Goal: Task Accomplishment & Management: Complete application form

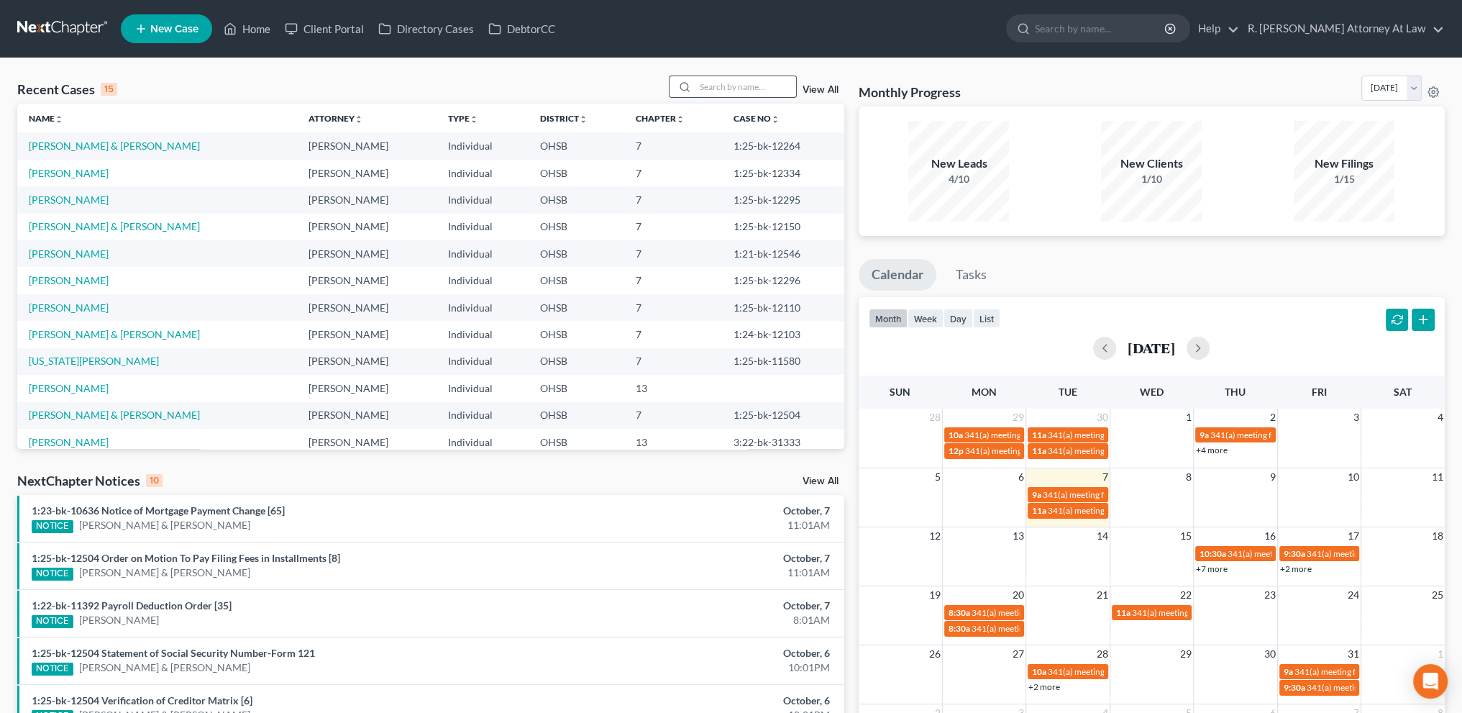
click at [722, 90] on input "search" at bounding box center [746, 86] width 101 height 21
type input "[PERSON_NAME]"
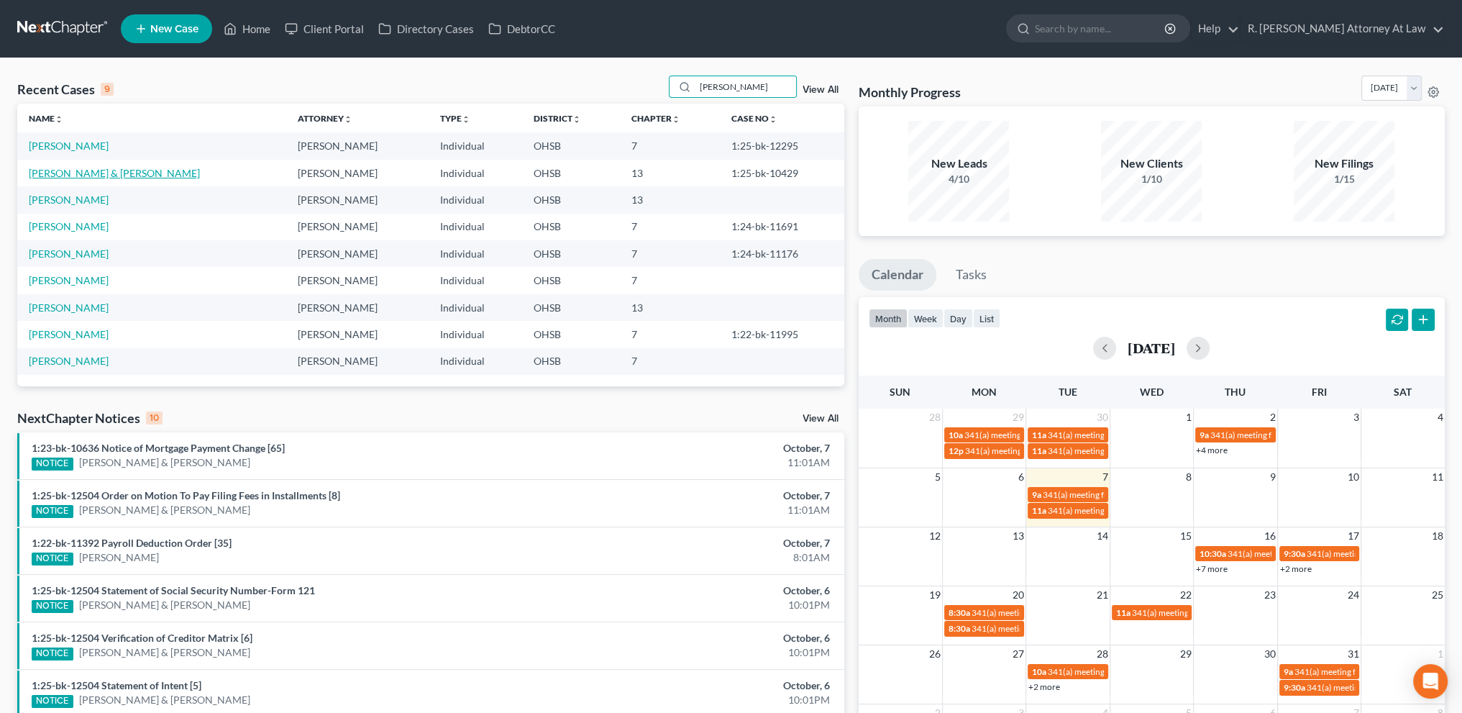
click at [73, 169] on link "[PERSON_NAME] & [PERSON_NAME]" at bounding box center [114, 173] width 171 height 12
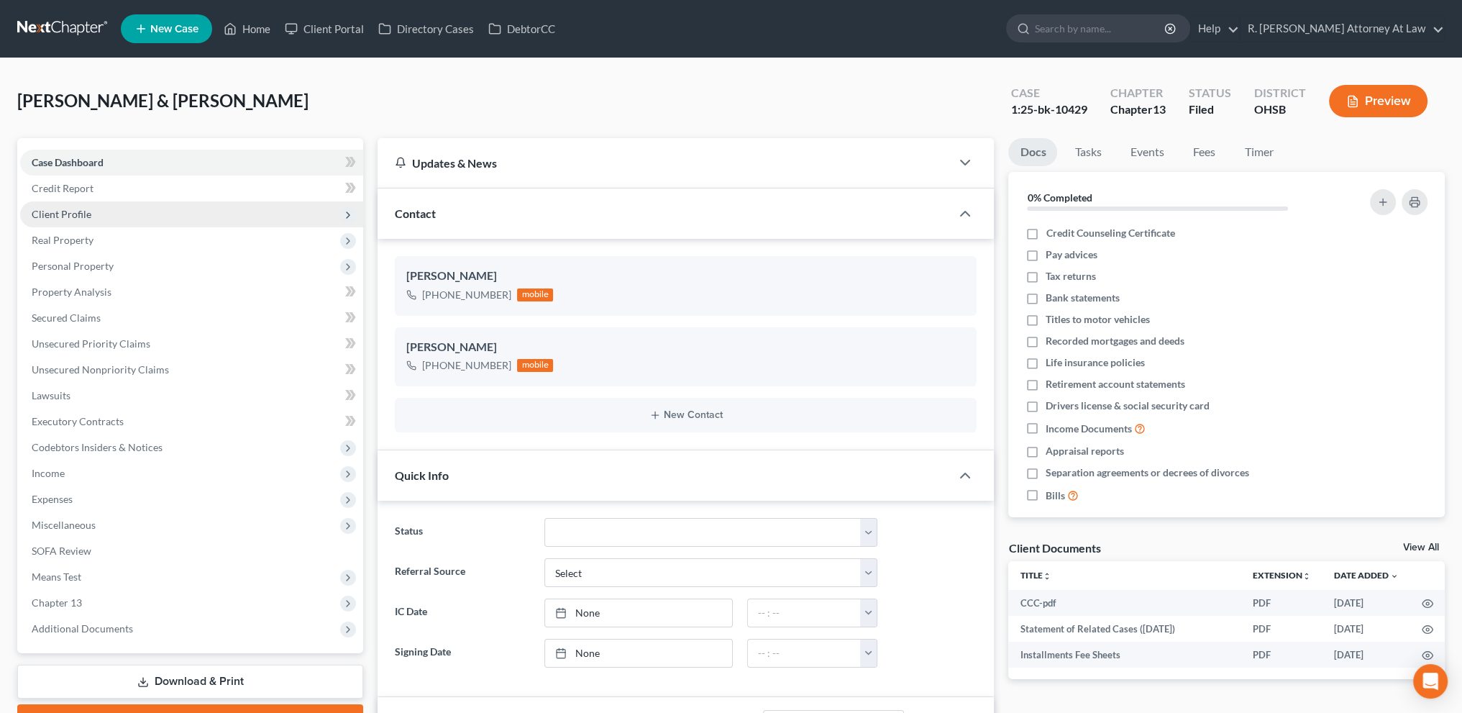
click at [55, 216] on span "Client Profile" at bounding box center [62, 214] width 60 height 12
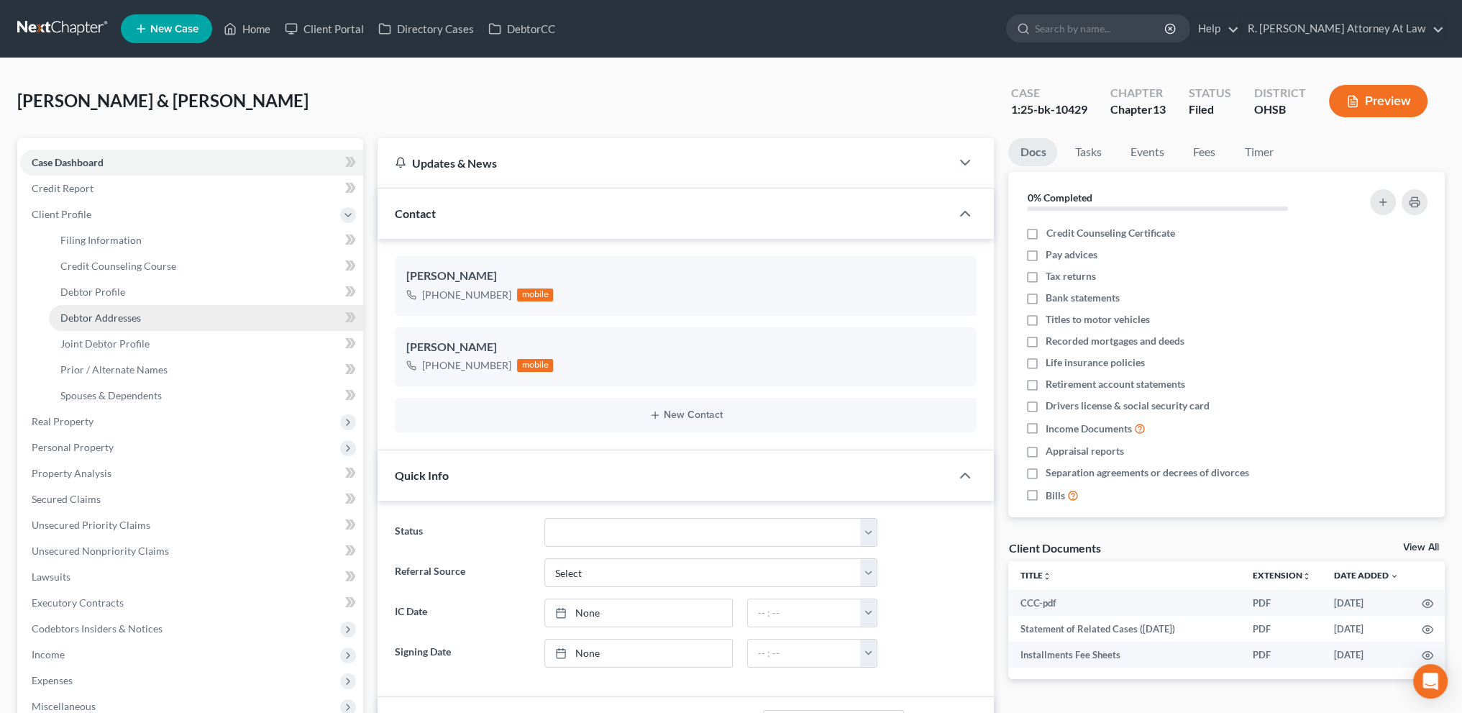
click at [76, 313] on span "Debtor Addresses" at bounding box center [100, 317] width 81 height 12
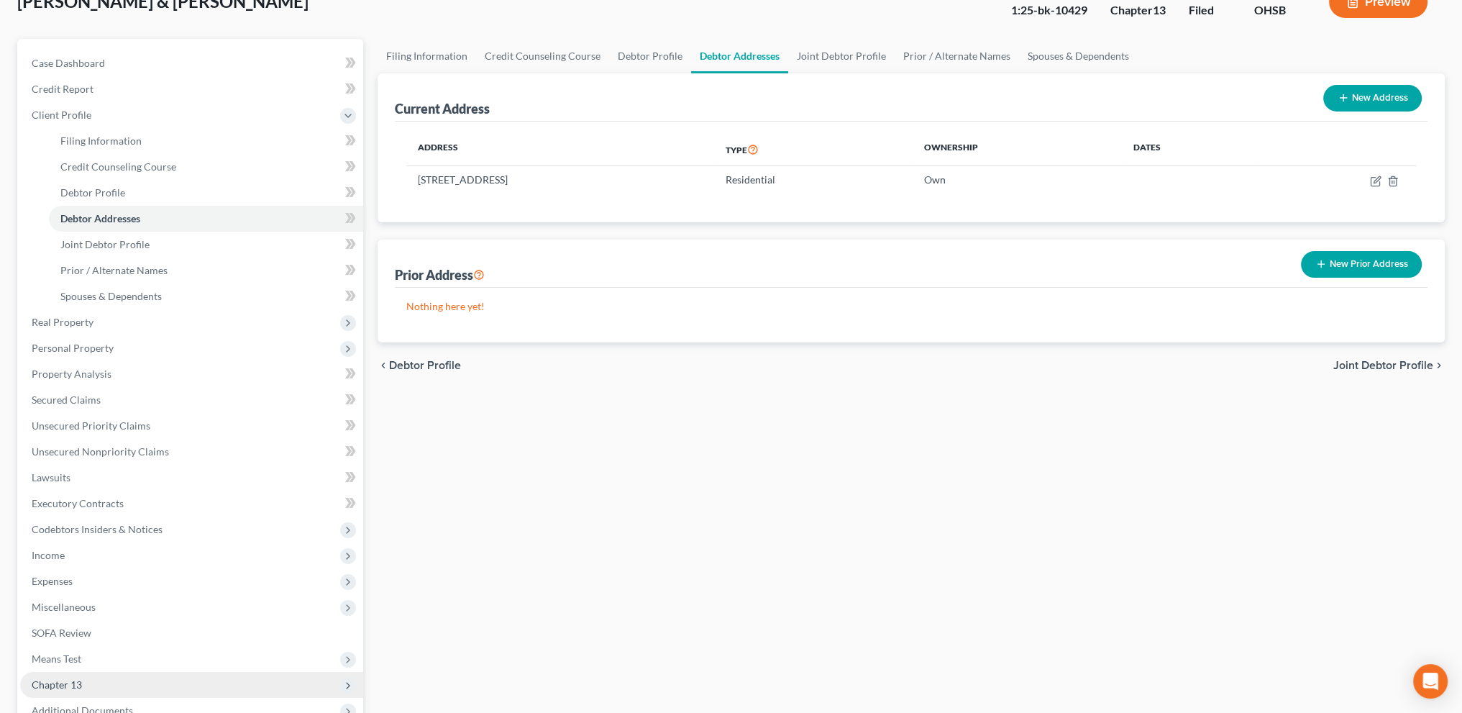
scroll to position [258, 0]
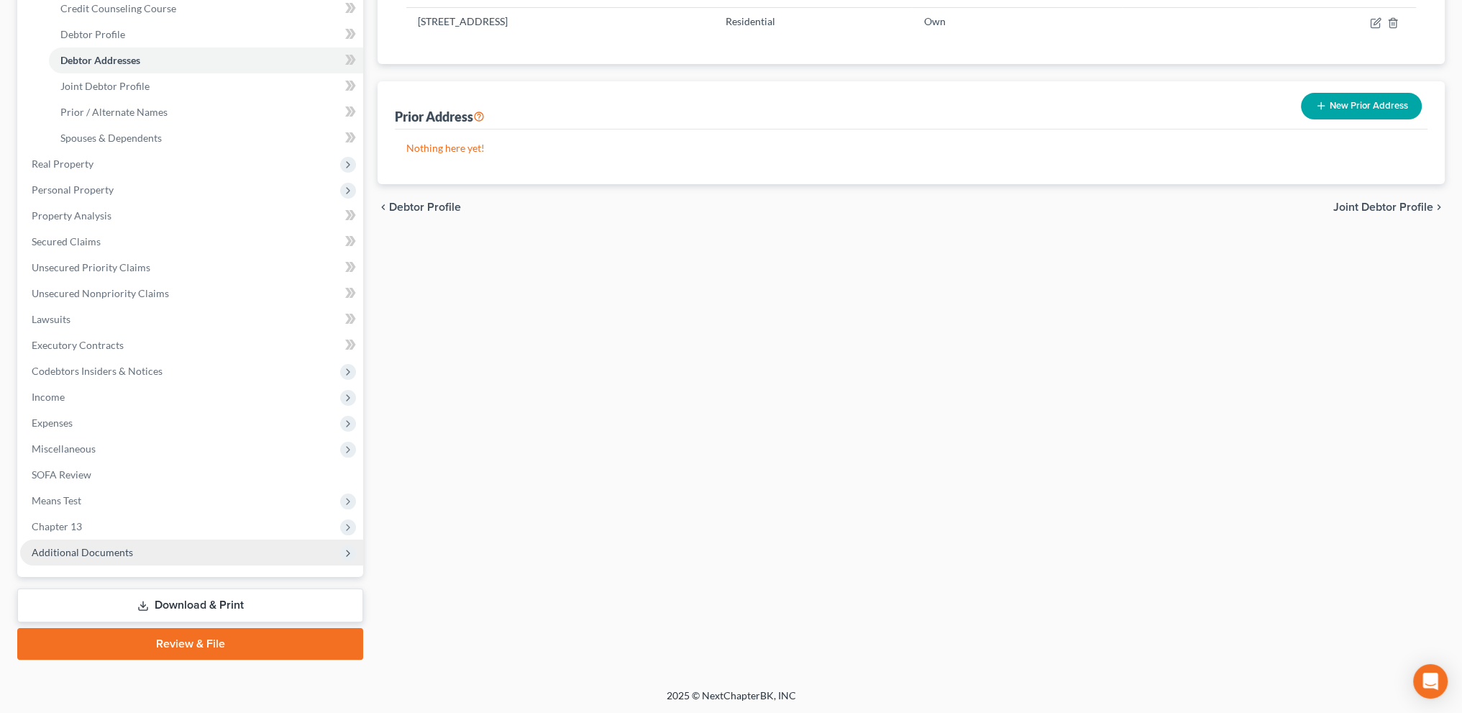
click at [115, 557] on span "Additional Documents" at bounding box center [82, 552] width 101 height 12
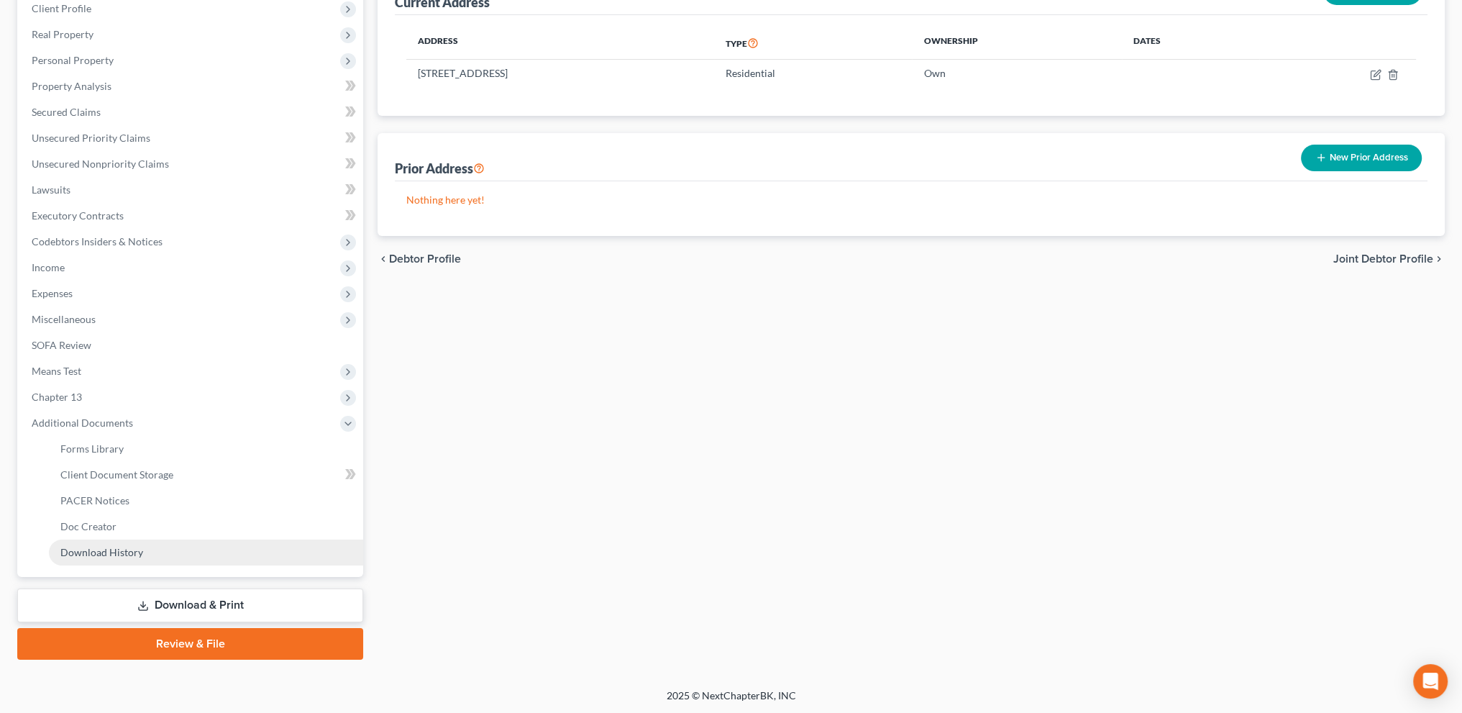
click at [112, 552] on span "Download History" at bounding box center [101, 552] width 83 height 12
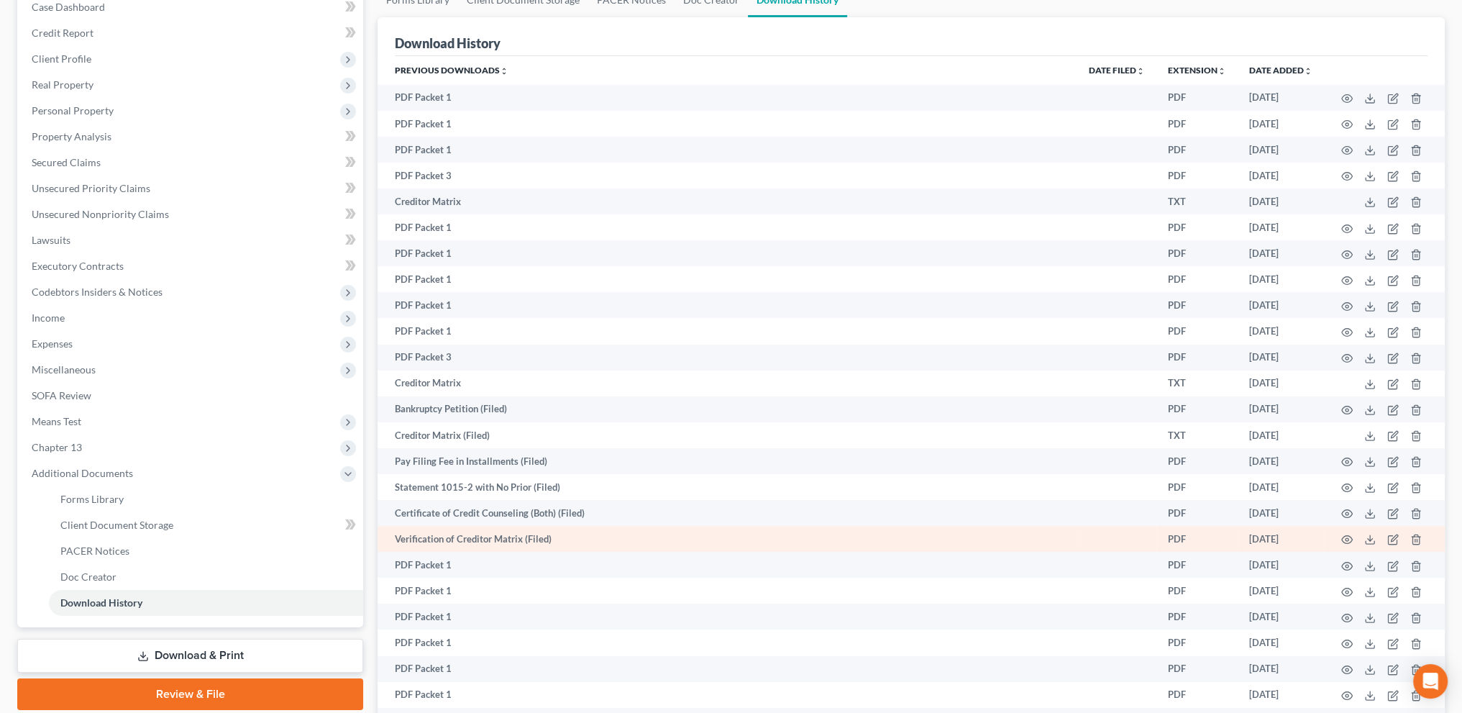
scroll to position [347, 0]
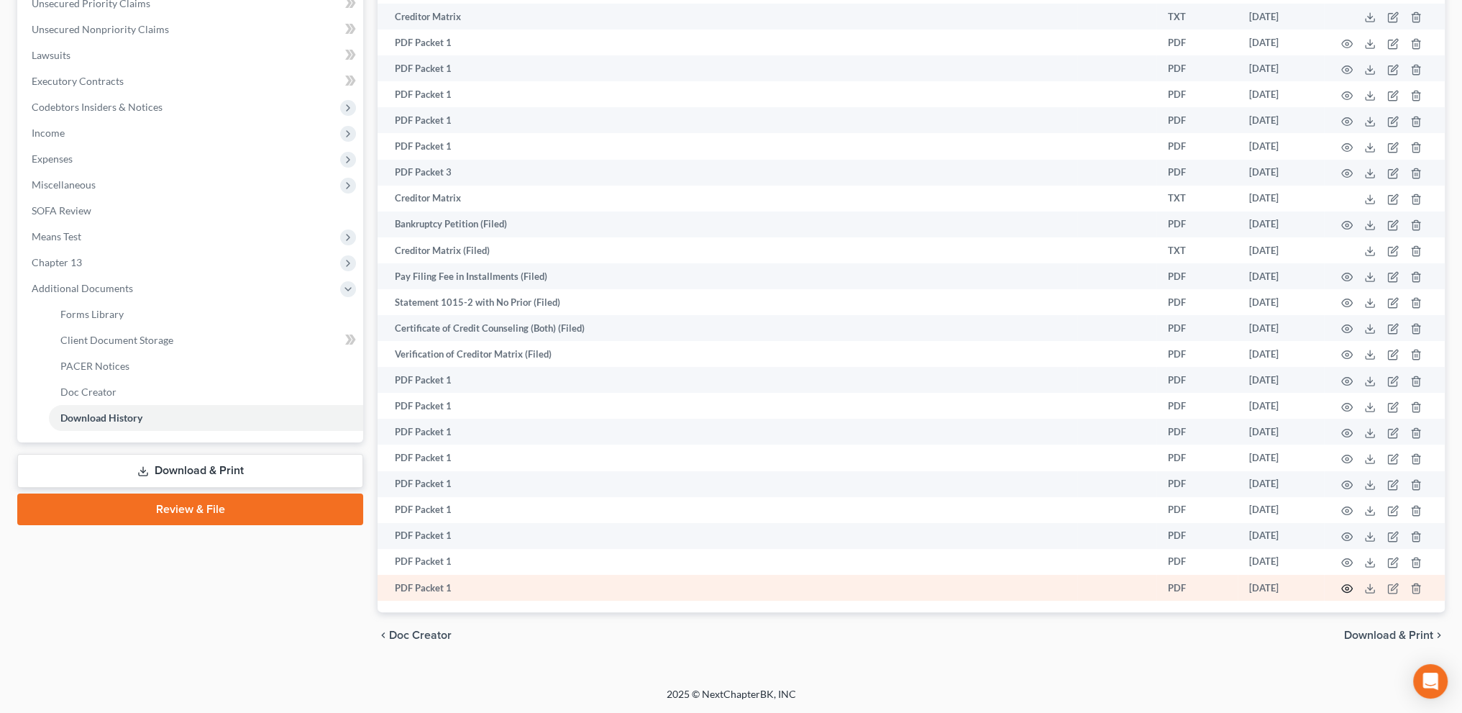
click at [1349, 586] on icon "button" at bounding box center [1348, 589] width 12 height 12
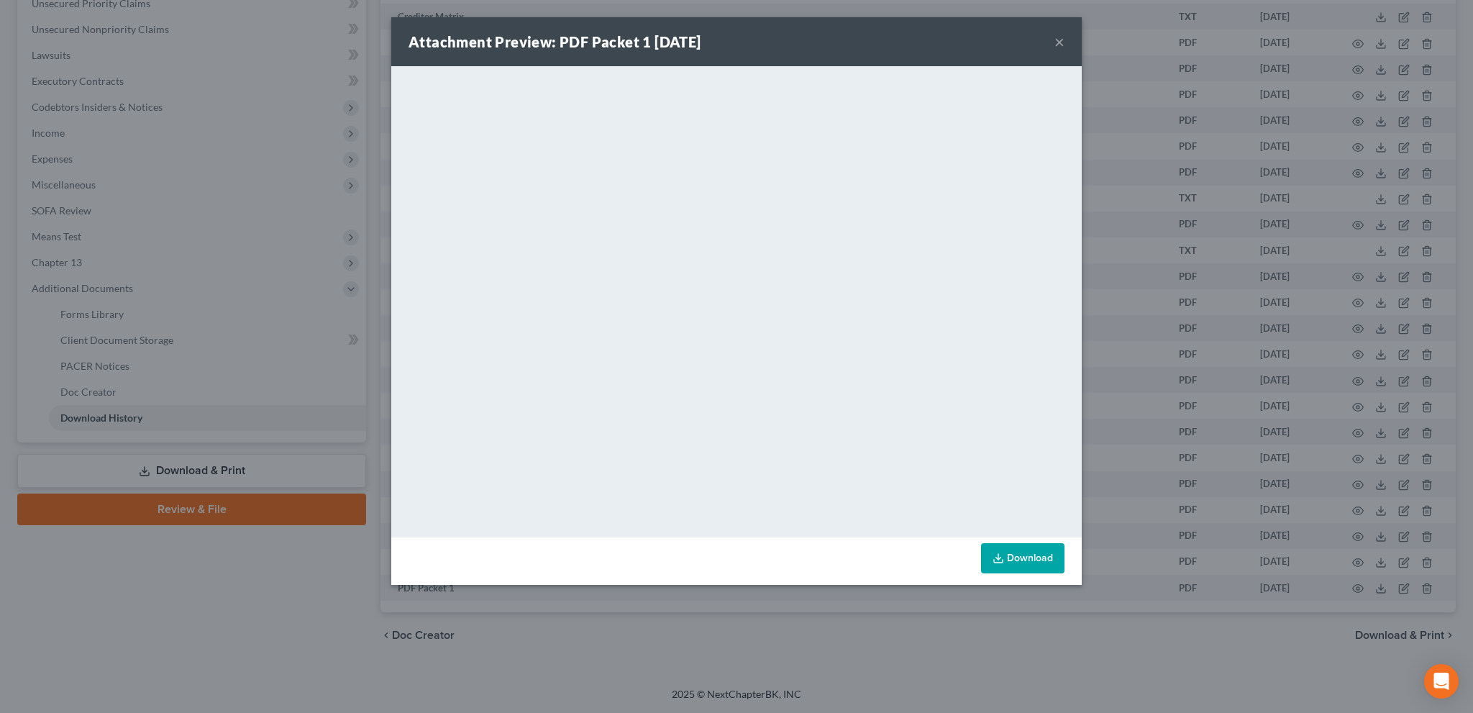
click at [1060, 38] on button "×" at bounding box center [1060, 41] width 10 height 17
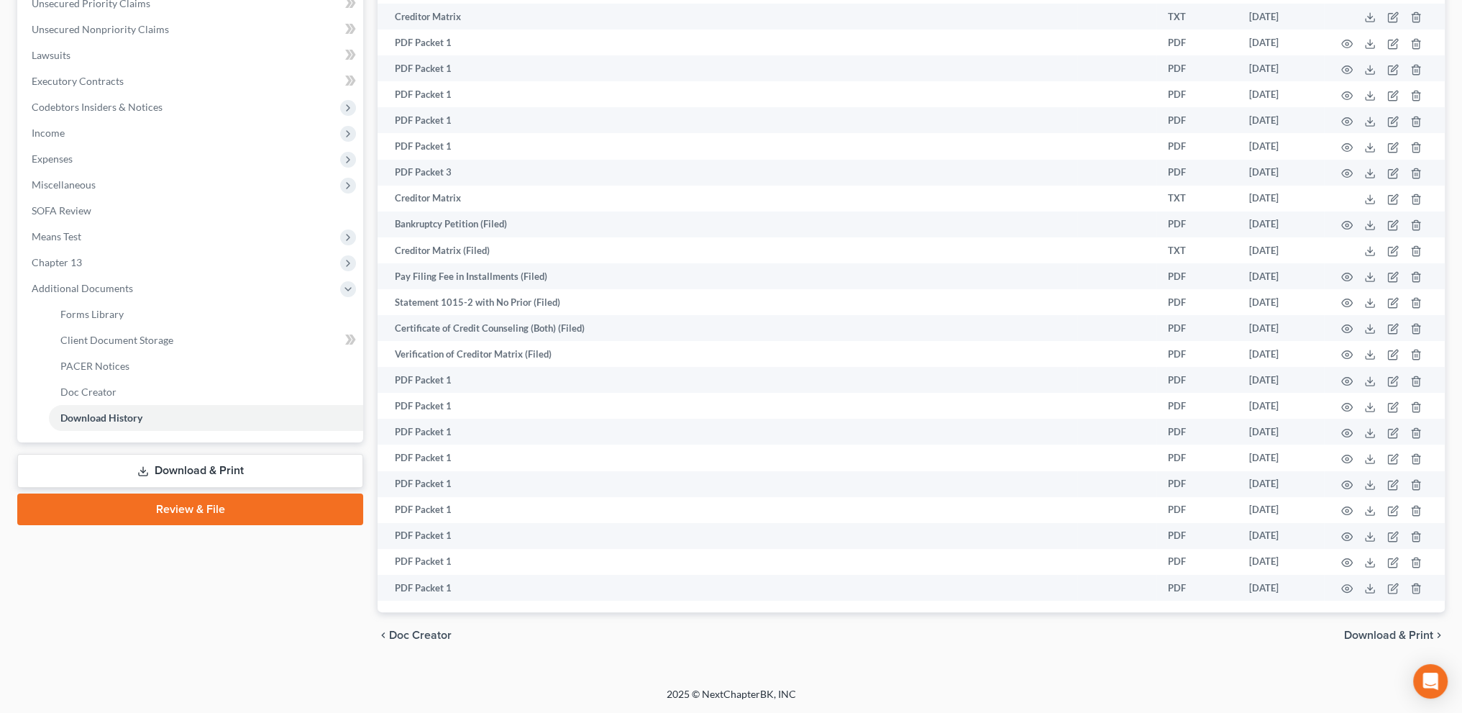
click at [168, 460] on link "Download & Print" at bounding box center [190, 471] width 346 height 34
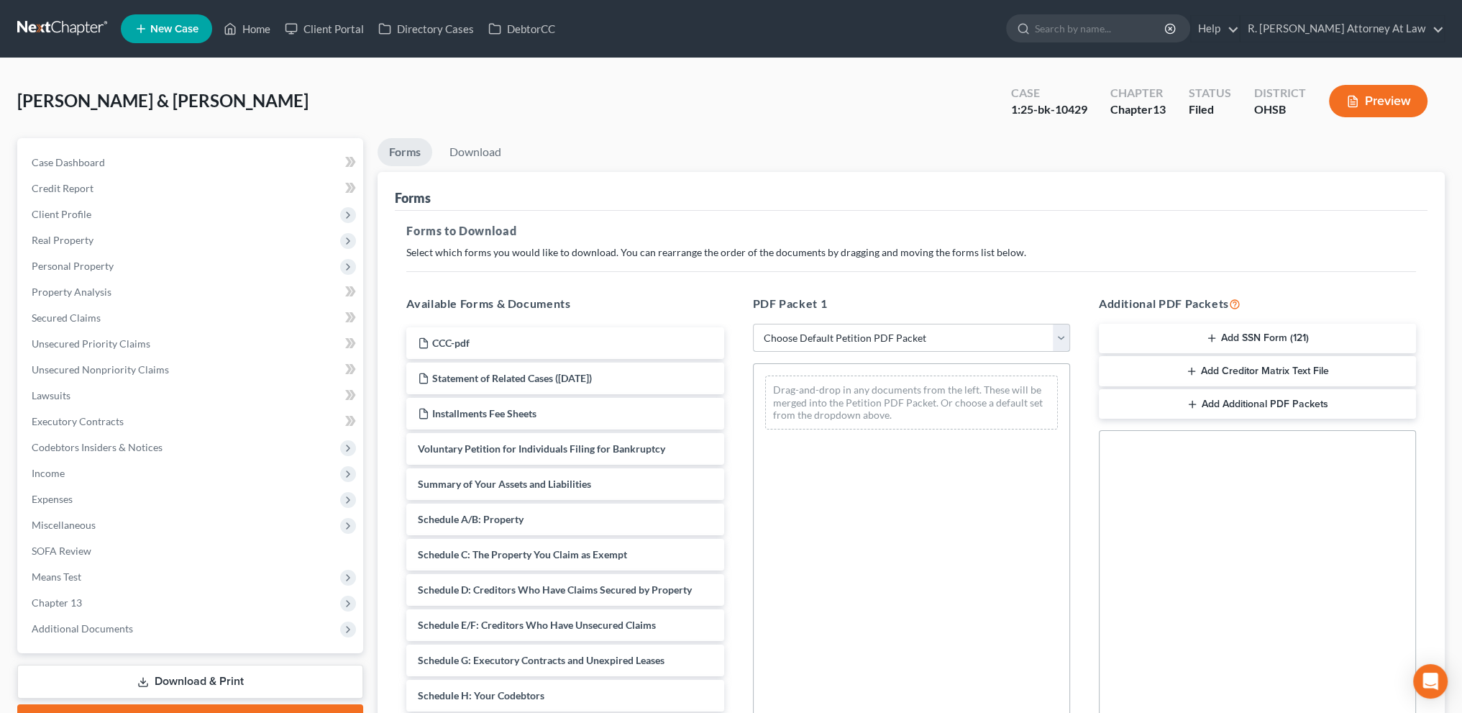
click at [798, 336] on select "Choose Default Petition PDF Packet Complete Bankruptcy Petition (all forms and …" at bounding box center [911, 338] width 317 height 29
select select "2"
click at [753, 324] on select "Choose Default Petition PDF Packet Complete Bankruptcy Petition (all forms and …" at bounding box center [911, 338] width 317 height 29
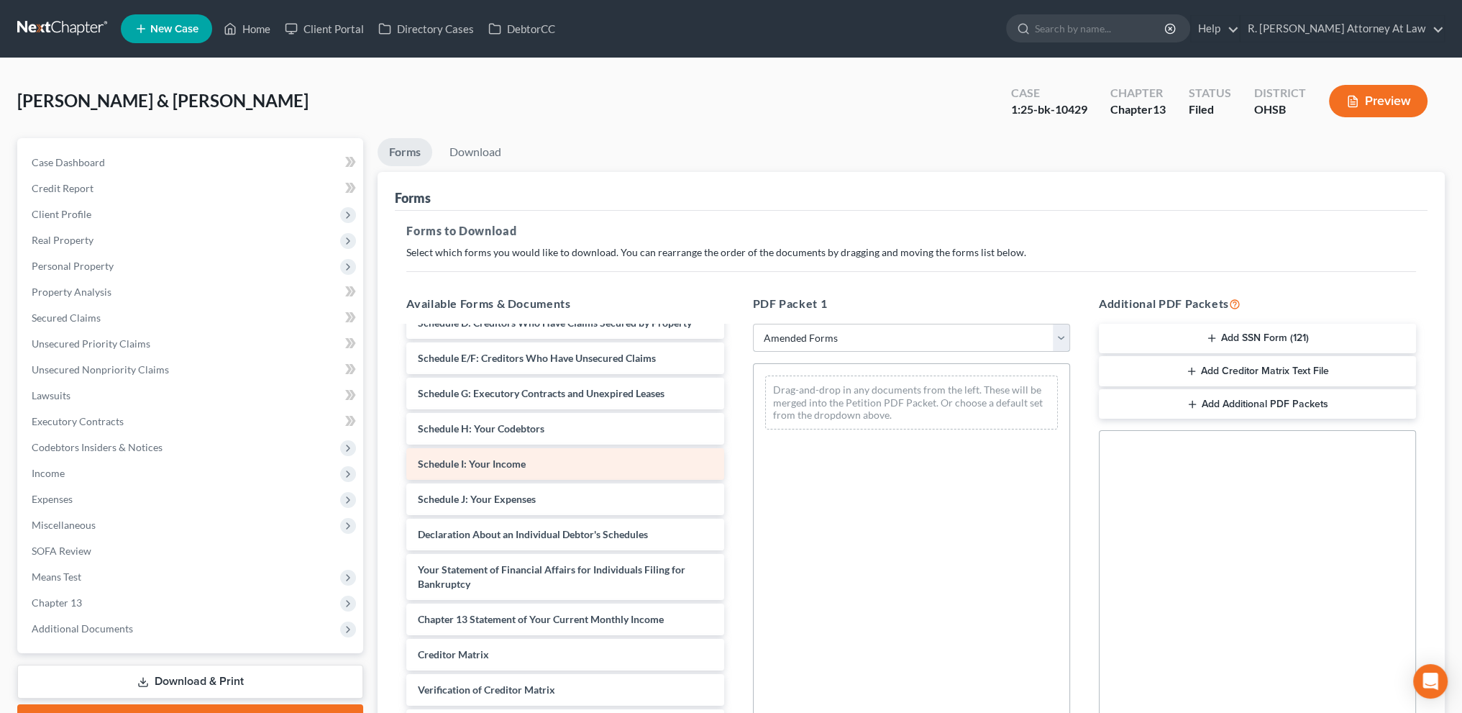
scroll to position [180, 0]
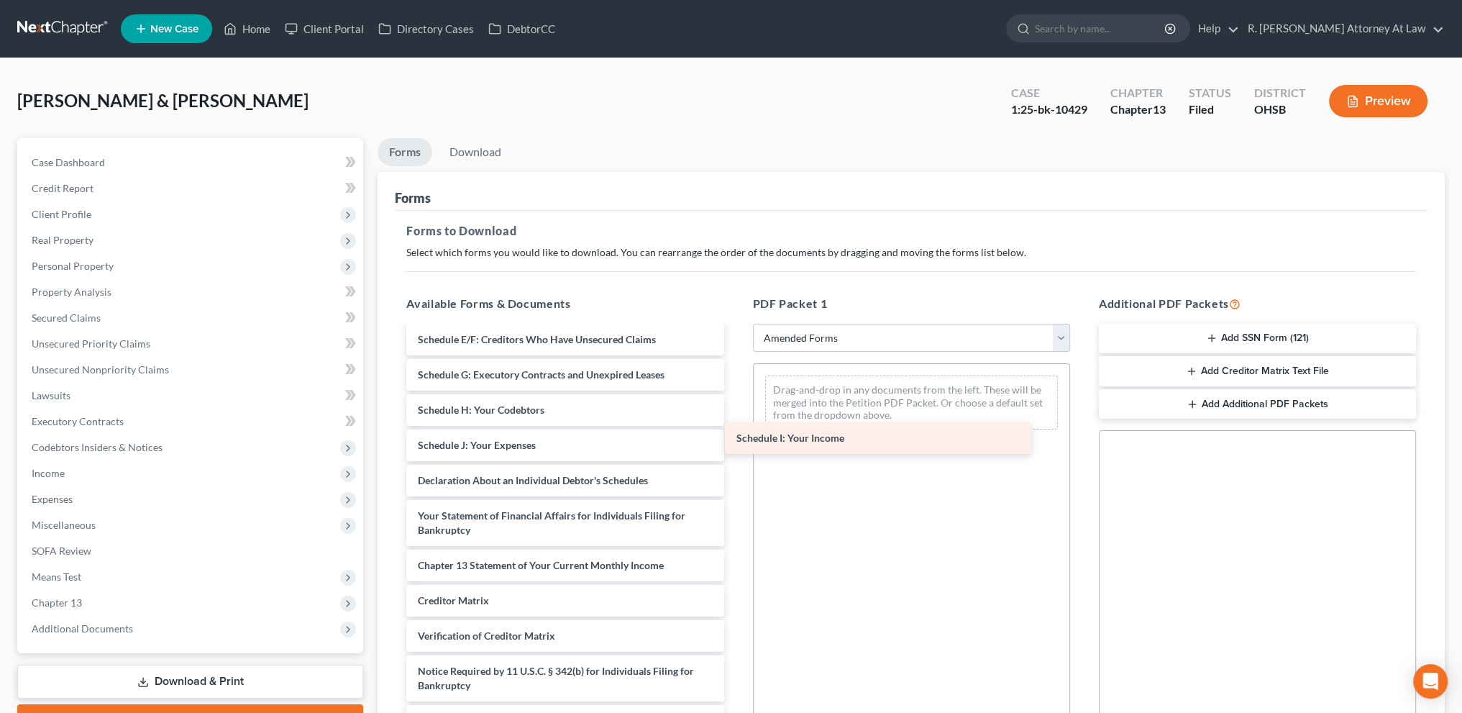
drag, startPoint x: 470, startPoint y: 444, endPoint x: 794, endPoint y: 436, distance: 323.8
click at [735, 436] on div "Schedule I: Your Income Voluntary Petition for Individuals Filing for Bankruptc…" at bounding box center [565, 441] width 340 height 589
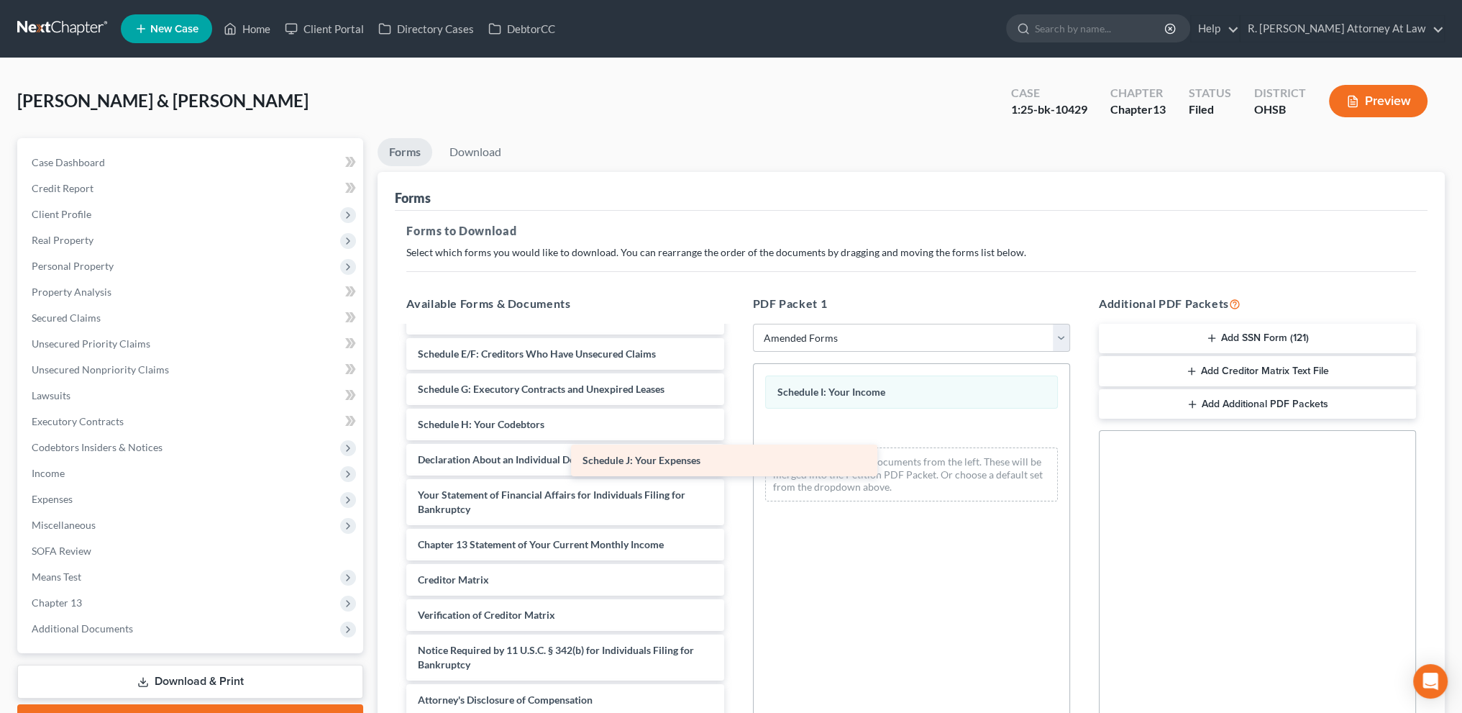
scroll to position [165, 0]
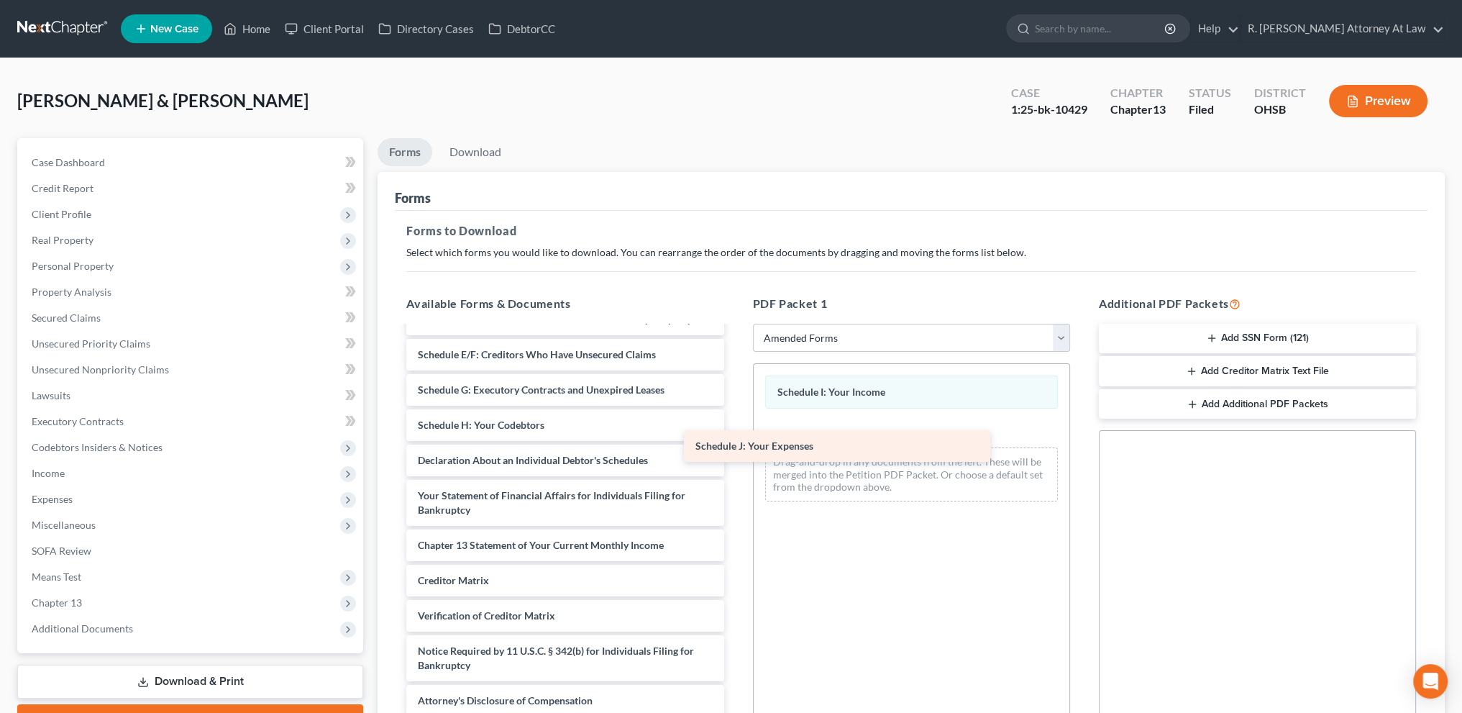
drag, startPoint x: 635, startPoint y: 449, endPoint x: 915, endPoint y: 451, distance: 279.8
click at [735, 451] on div "Schedule J: Your Expenses Voluntary Petition for Individuals Filing for Bankrup…" at bounding box center [565, 440] width 340 height 554
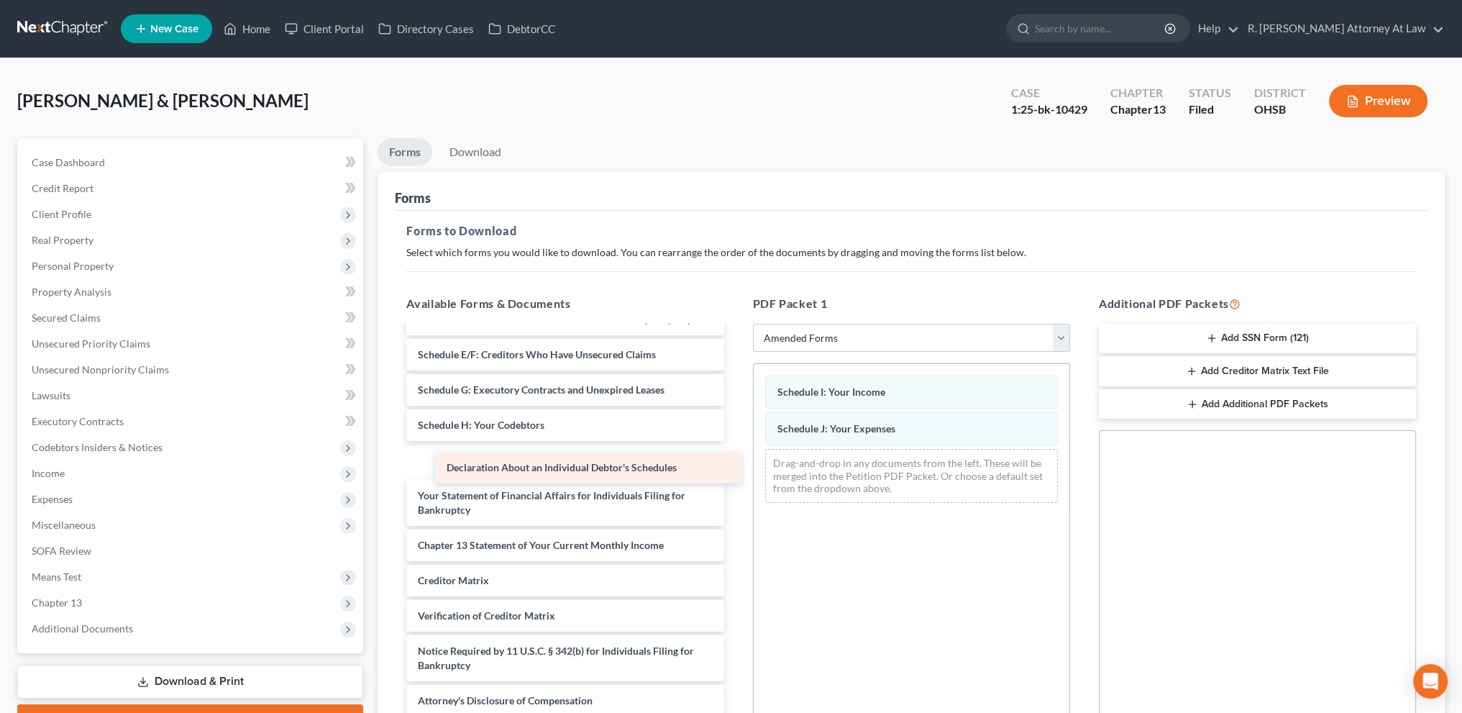
scroll to position [129, 0]
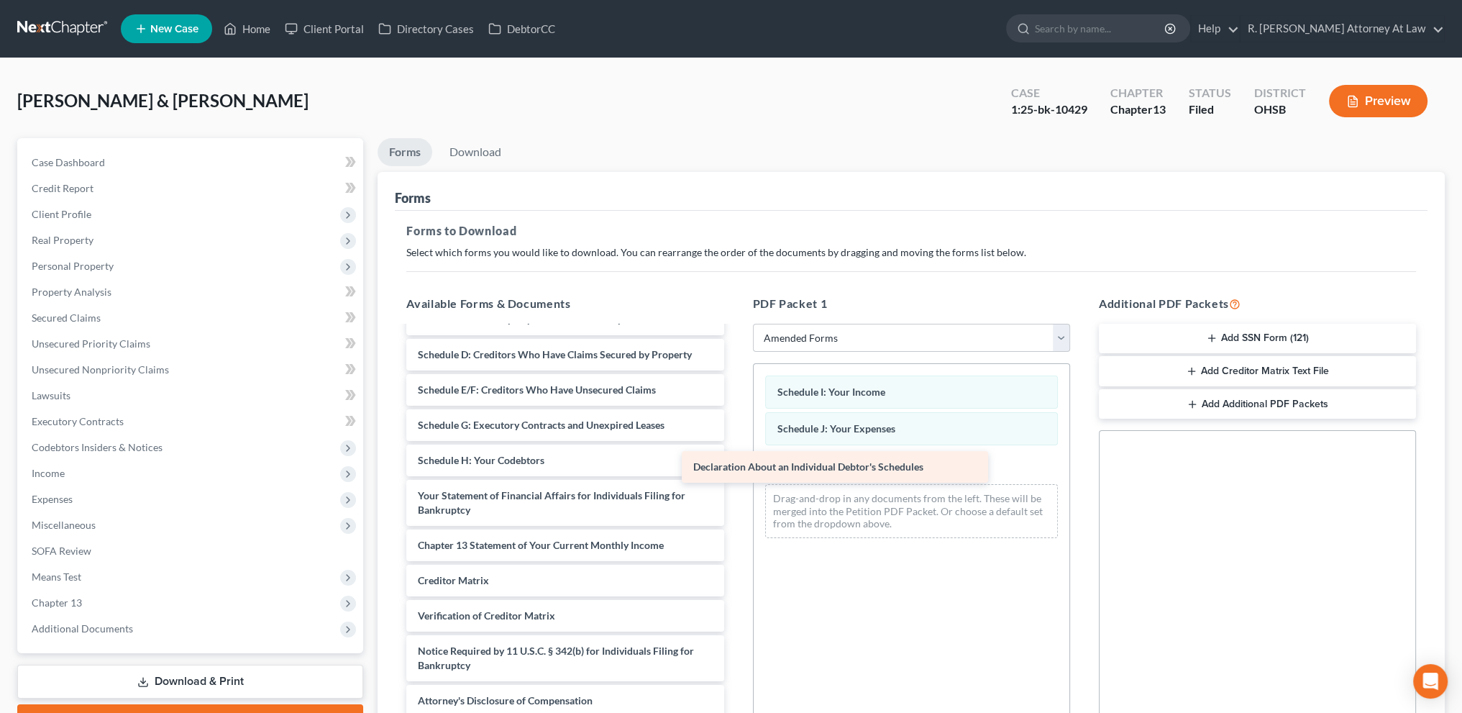
drag, startPoint x: 676, startPoint y: 451, endPoint x: 959, endPoint y: 459, distance: 282.8
click at [735, 459] on div "Declaration About an Individual Debtor's Schedules Voluntary Petition for Indiv…" at bounding box center [565, 457] width 340 height 519
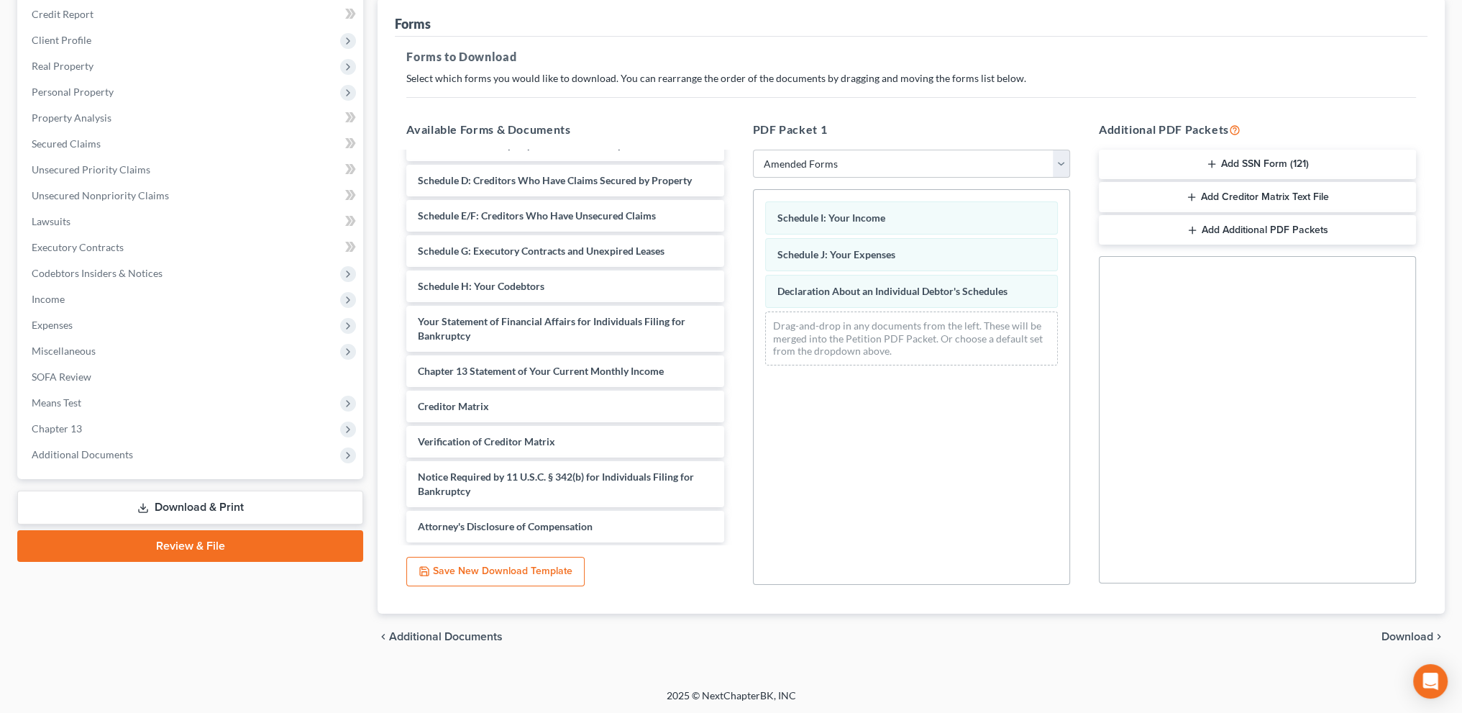
click at [1417, 631] on span "Download" at bounding box center [1408, 637] width 52 height 12
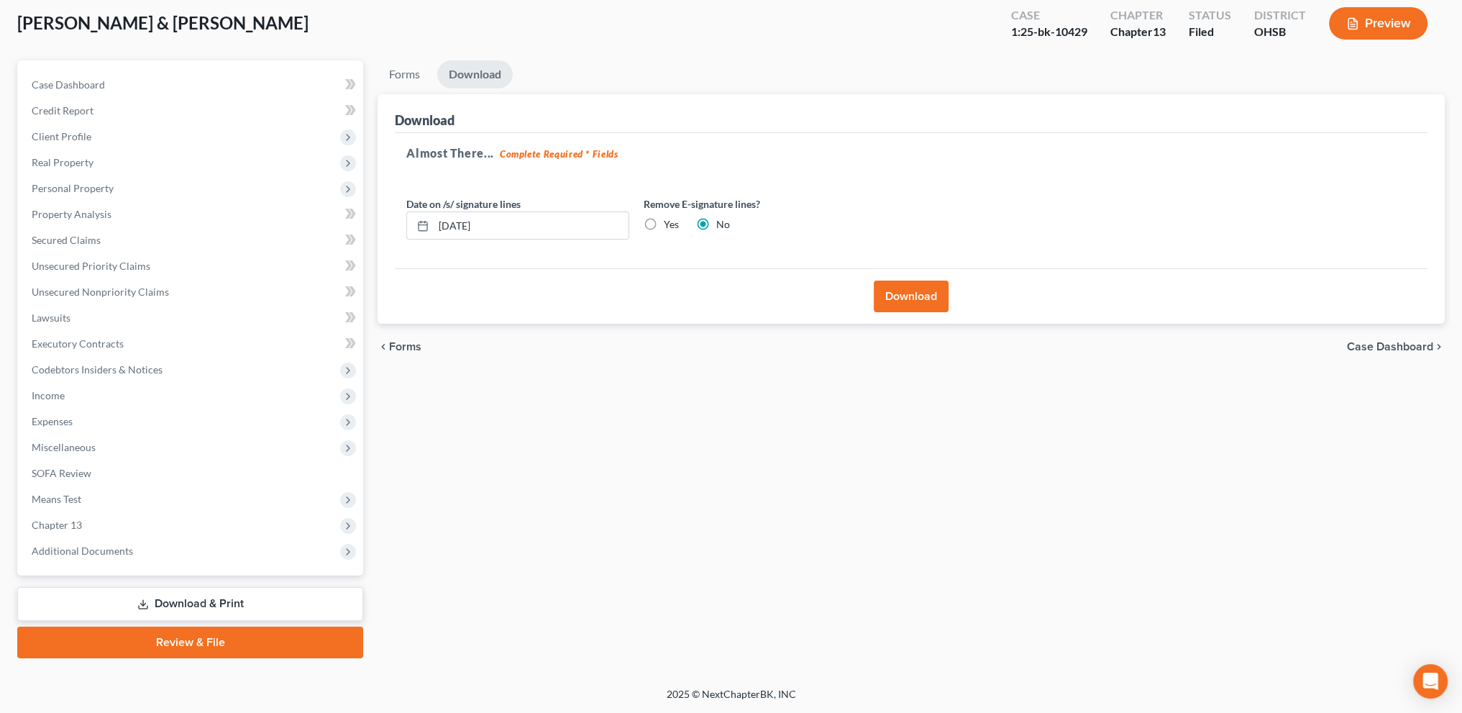
scroll to position [76, 0]
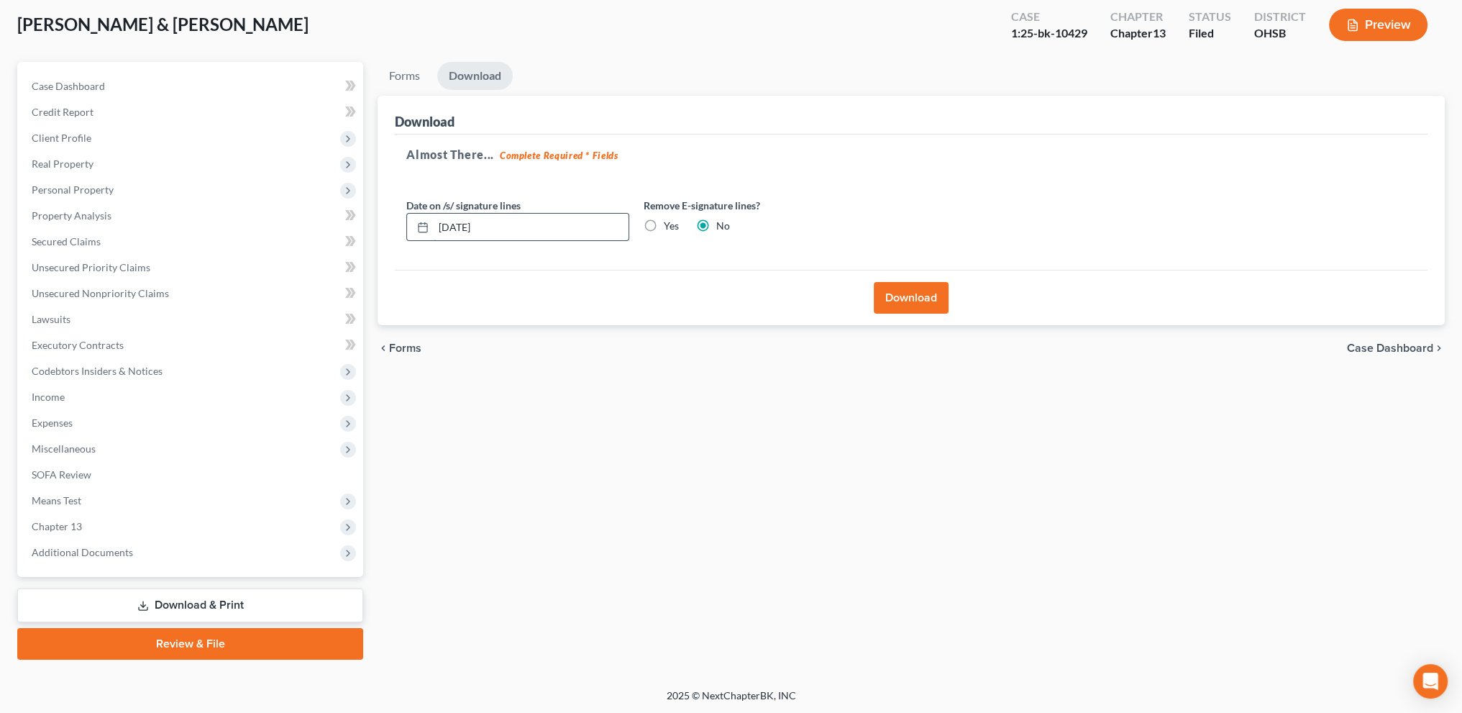
click at [457, 224] on input "[DATE]" at bounding box center [531, 227] width 195 height 27
type input "[DATE]"
click at [911, 301] on button "Download" at bounding box center [911, 298] width 75 height 32
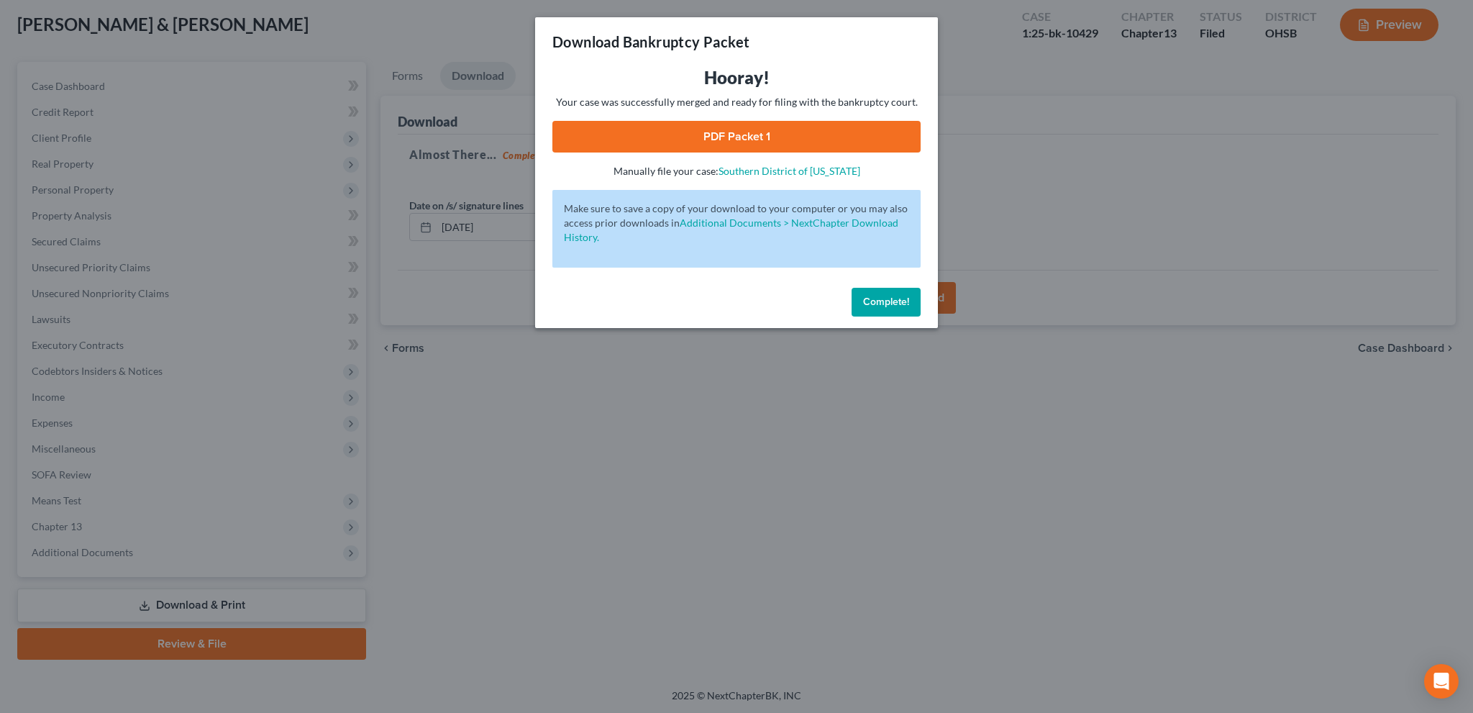
click at [711, 131] on link "PDF Packet 1" at bounding box center [736, 137] width 368 height 32
click at [895, 309] on button "Complete!" at bounding box center [886, 302] width 69 height 29
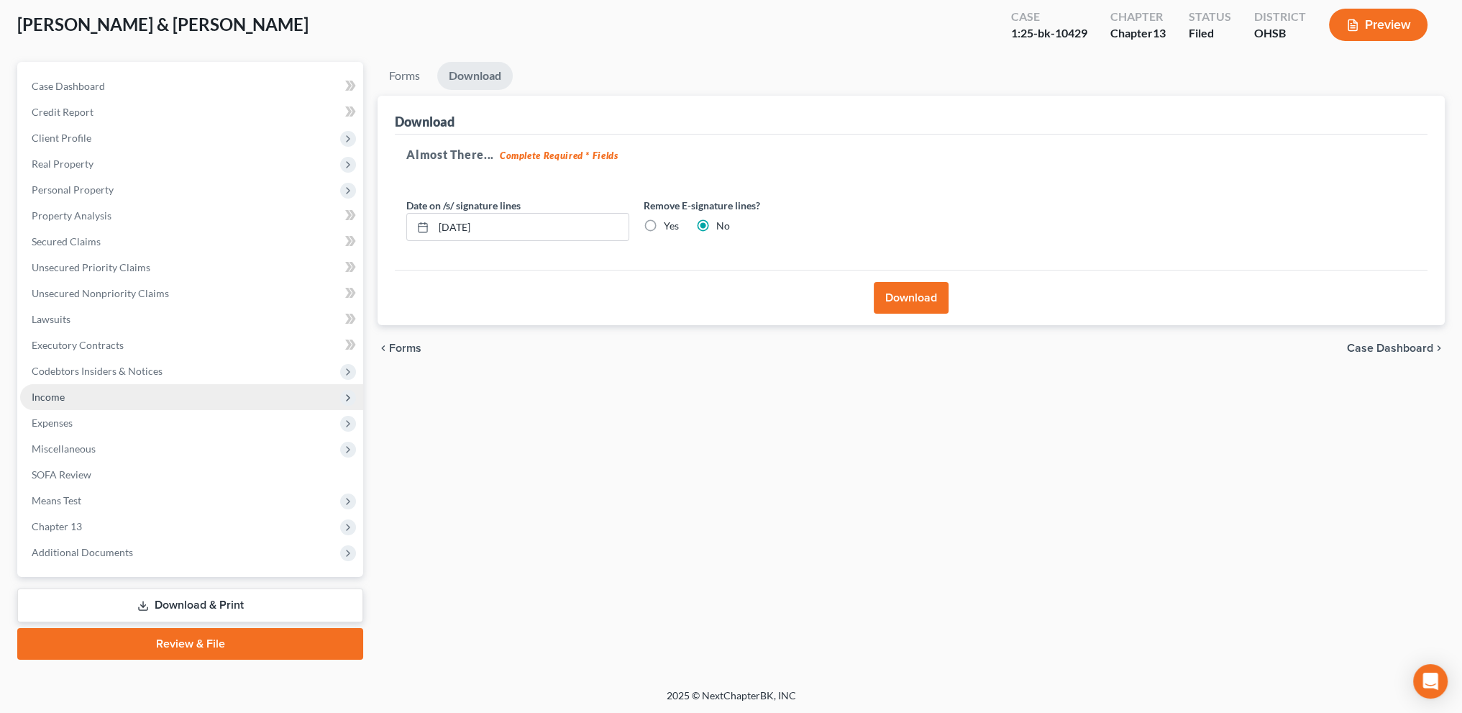
click at [44, 396] on span "Income" at bounding box center [48, 397] width 33 height 12
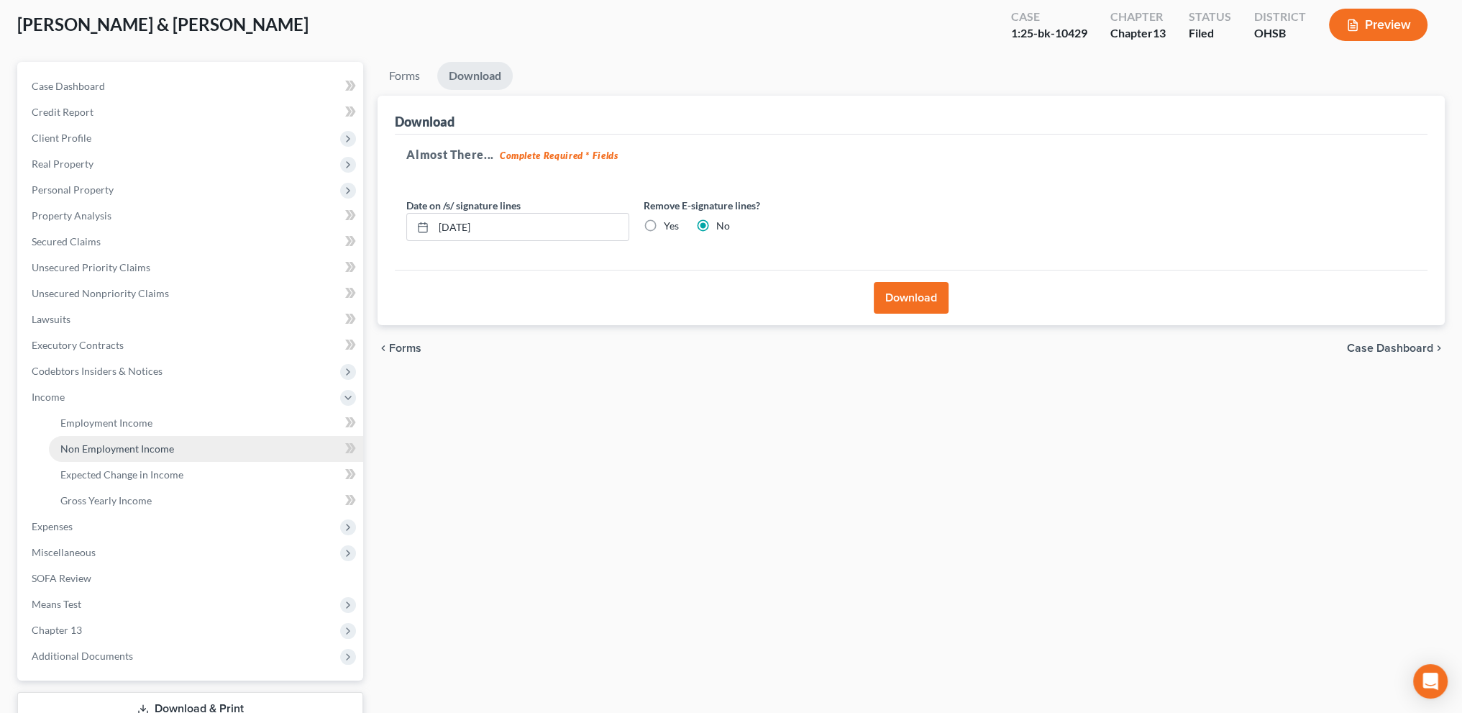
click at [66, 451] on span "Non Employment Income" at bounding box center [117, 448] width 114 height 12
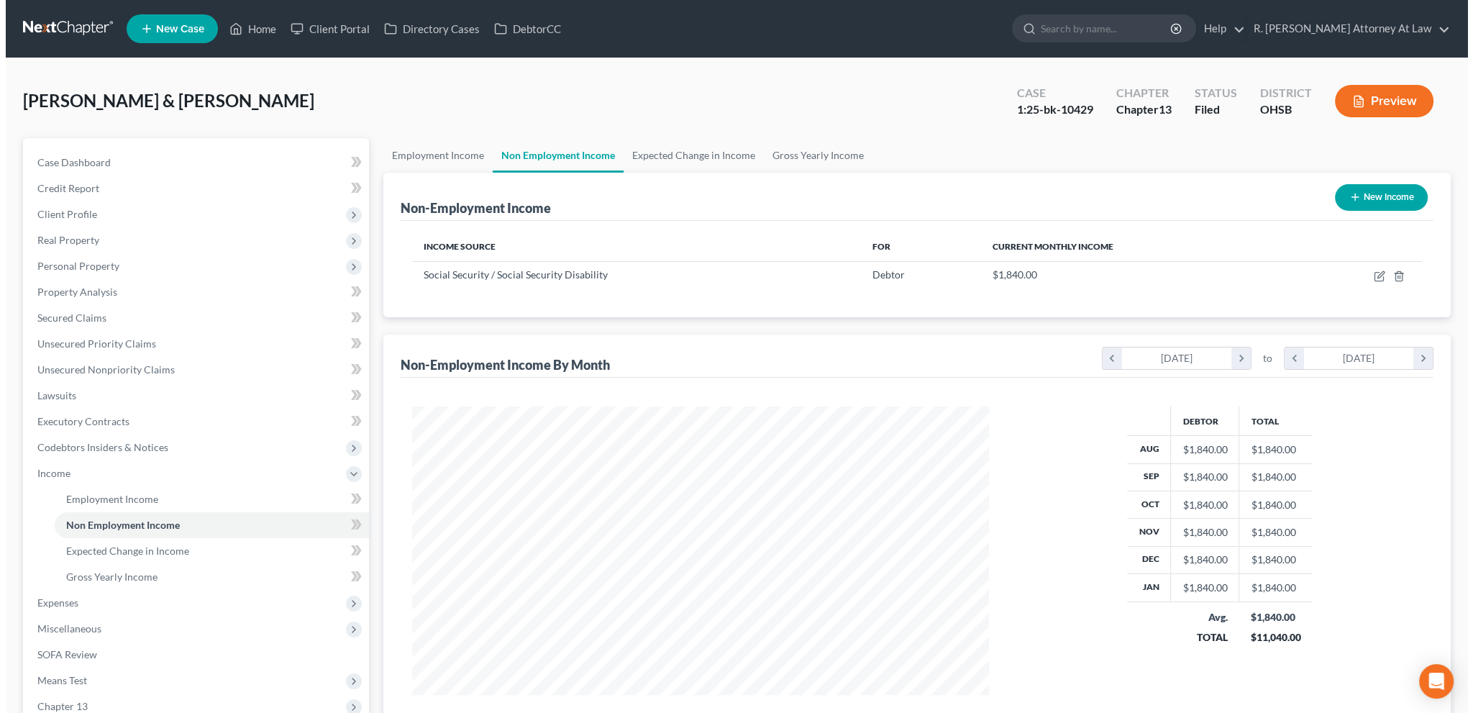
scroll to position [288, 605]
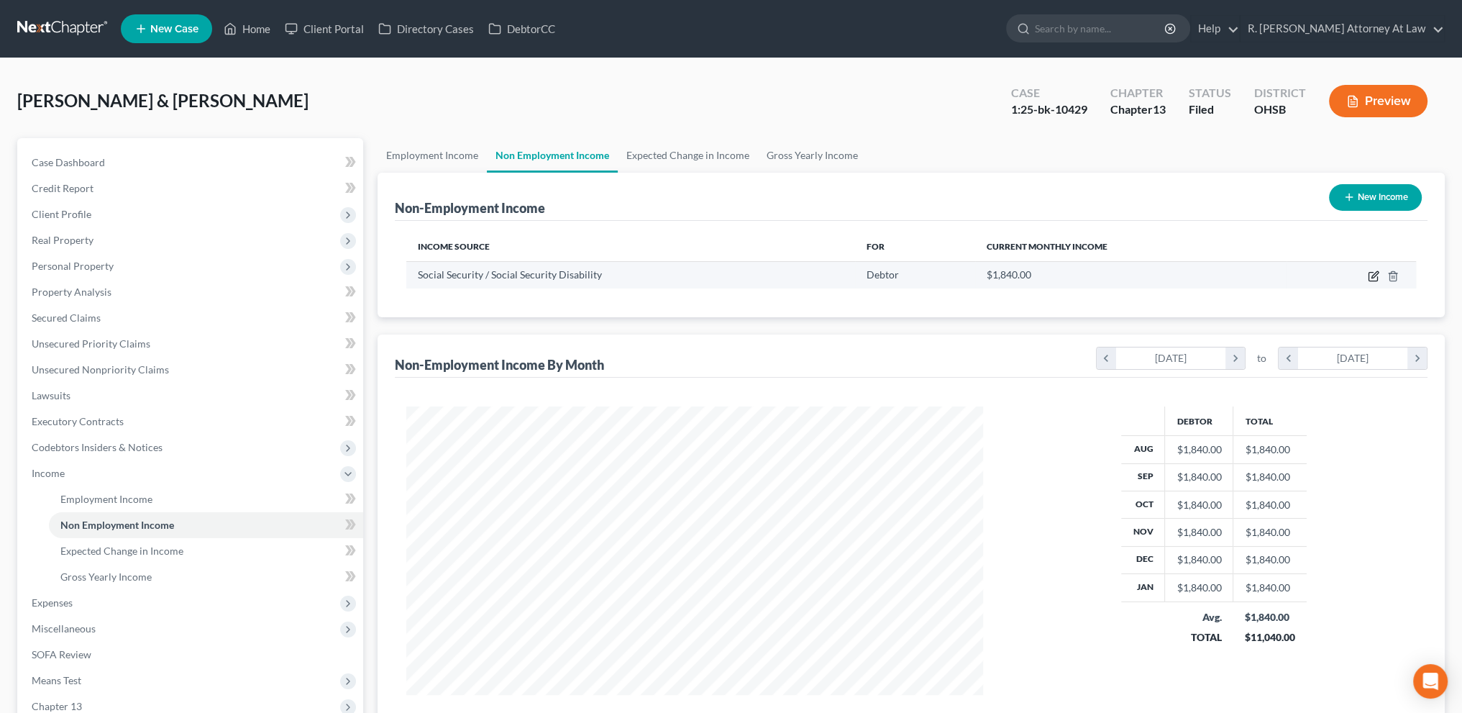
click at [1373, 277] on icon "button" at bounding box center [1375, 274] width 6 height 6
select select "4"
select select "0"
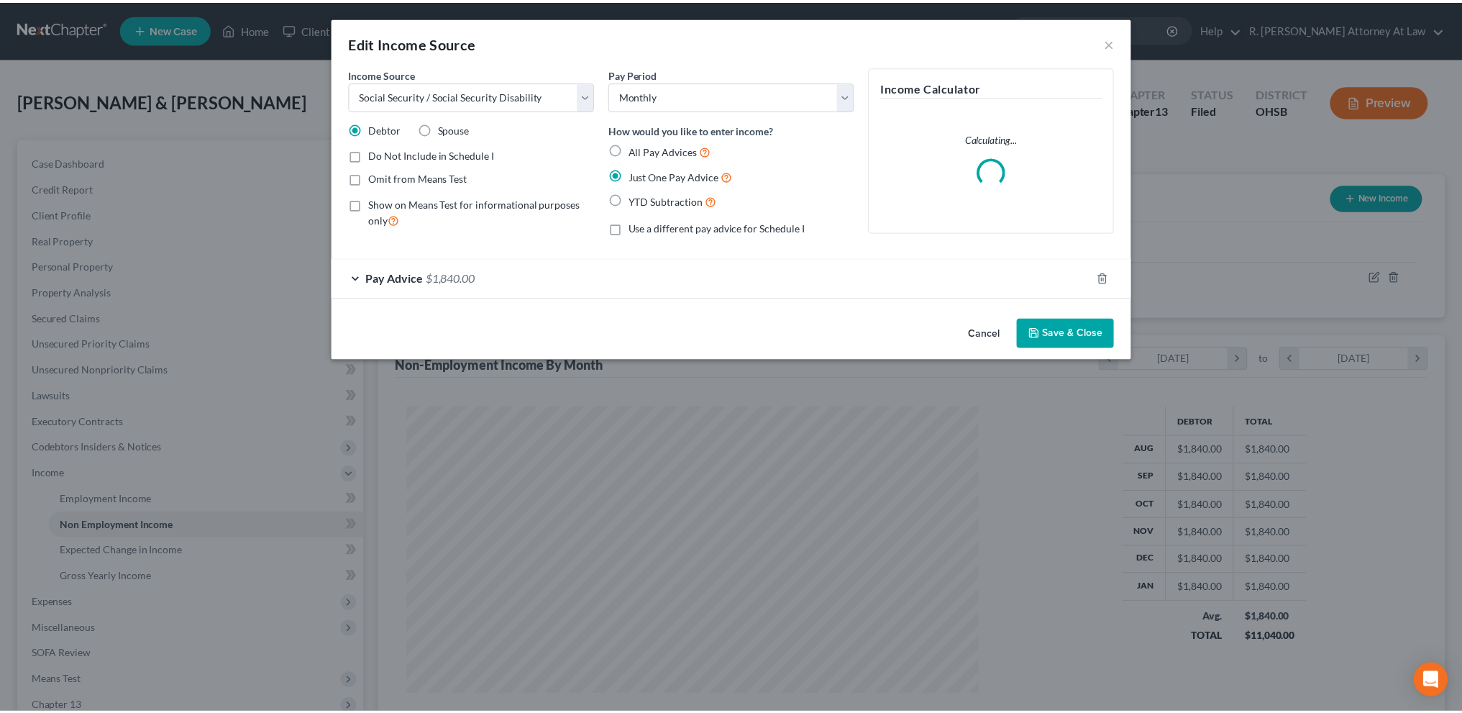
scroll to position [291, 610]
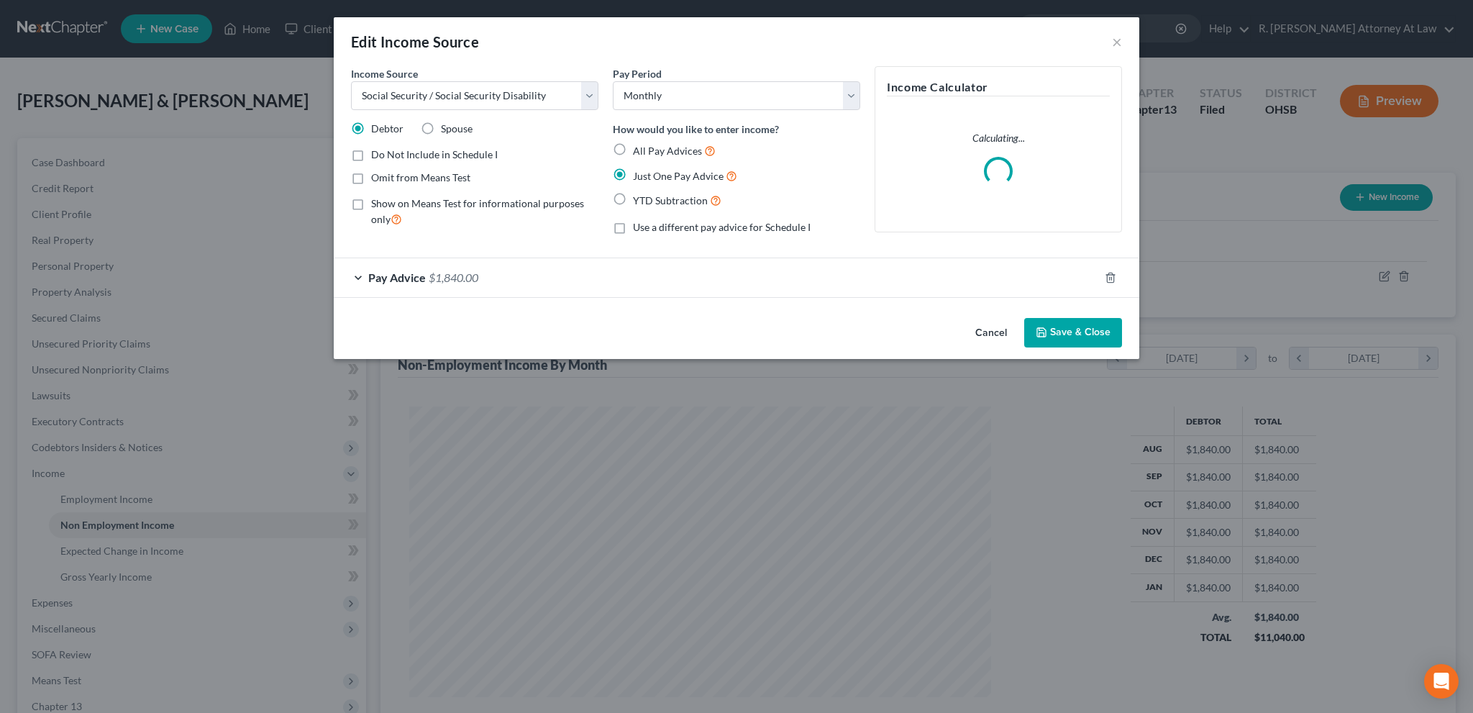
click at [551, 273] on div "Pay Advice $1,840.00" at bounding box center [716, 277] width 765 height 38
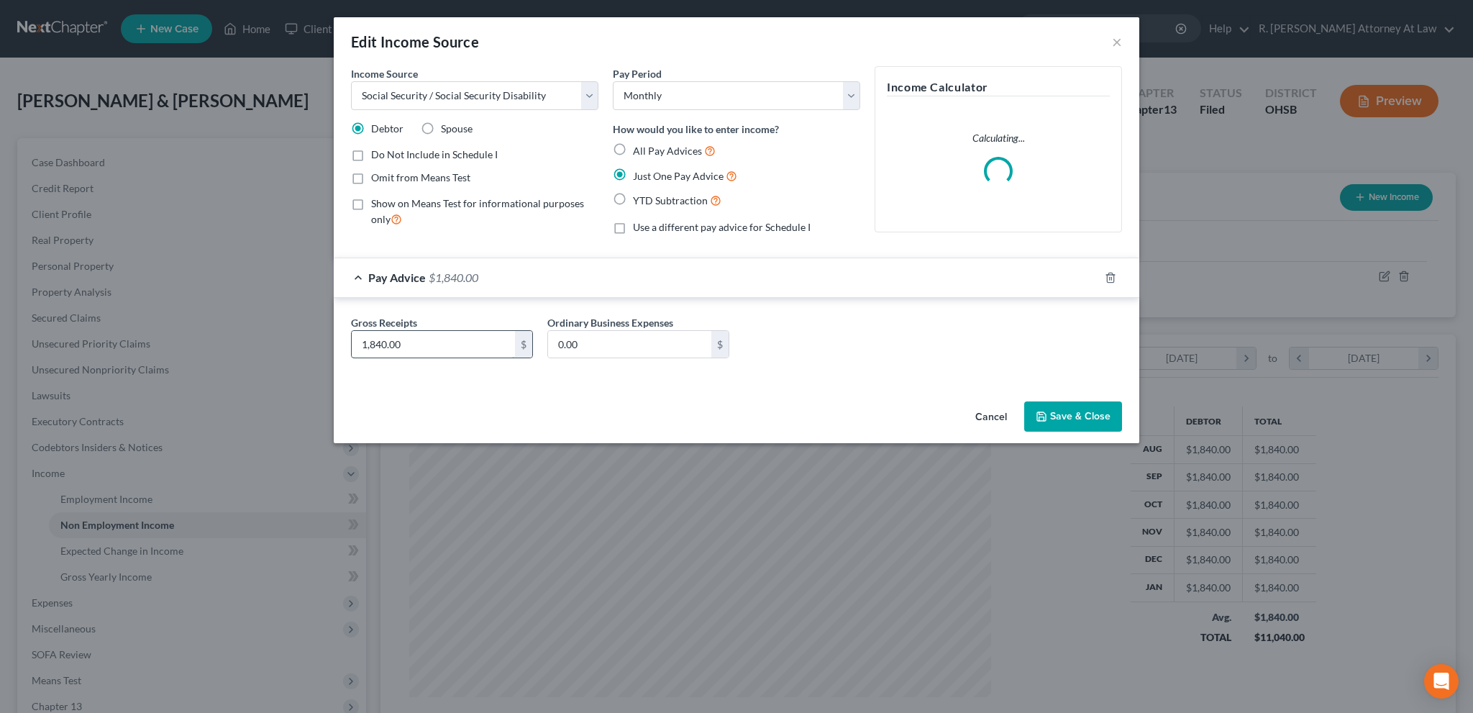
click at [439, 348] on input "1,840.00" at bounding box center [433, 344] width 163 height 27
type input "1,809"
click at [1056, 411] on button "Save & Close" at bounding box center [1073, 416] width 98 height 30
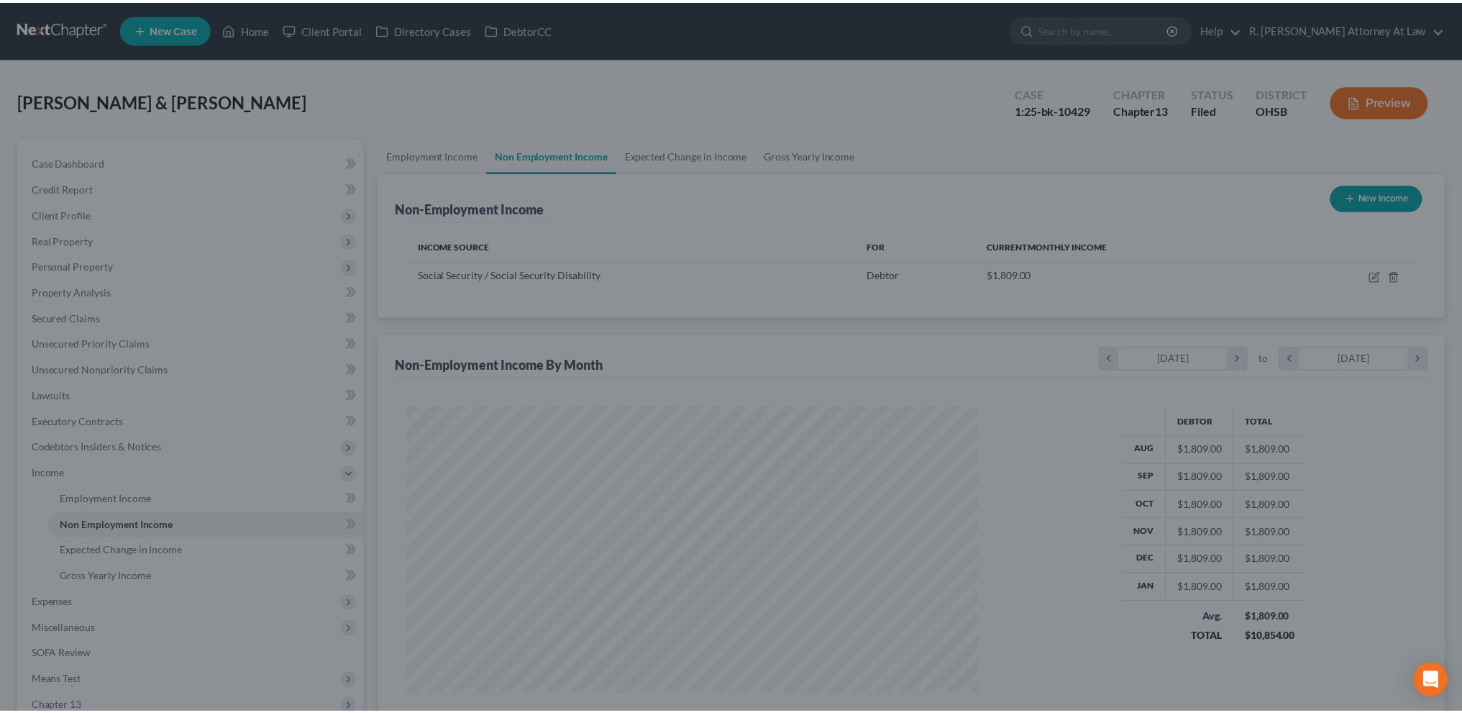
scroll to position [719021, 718703]
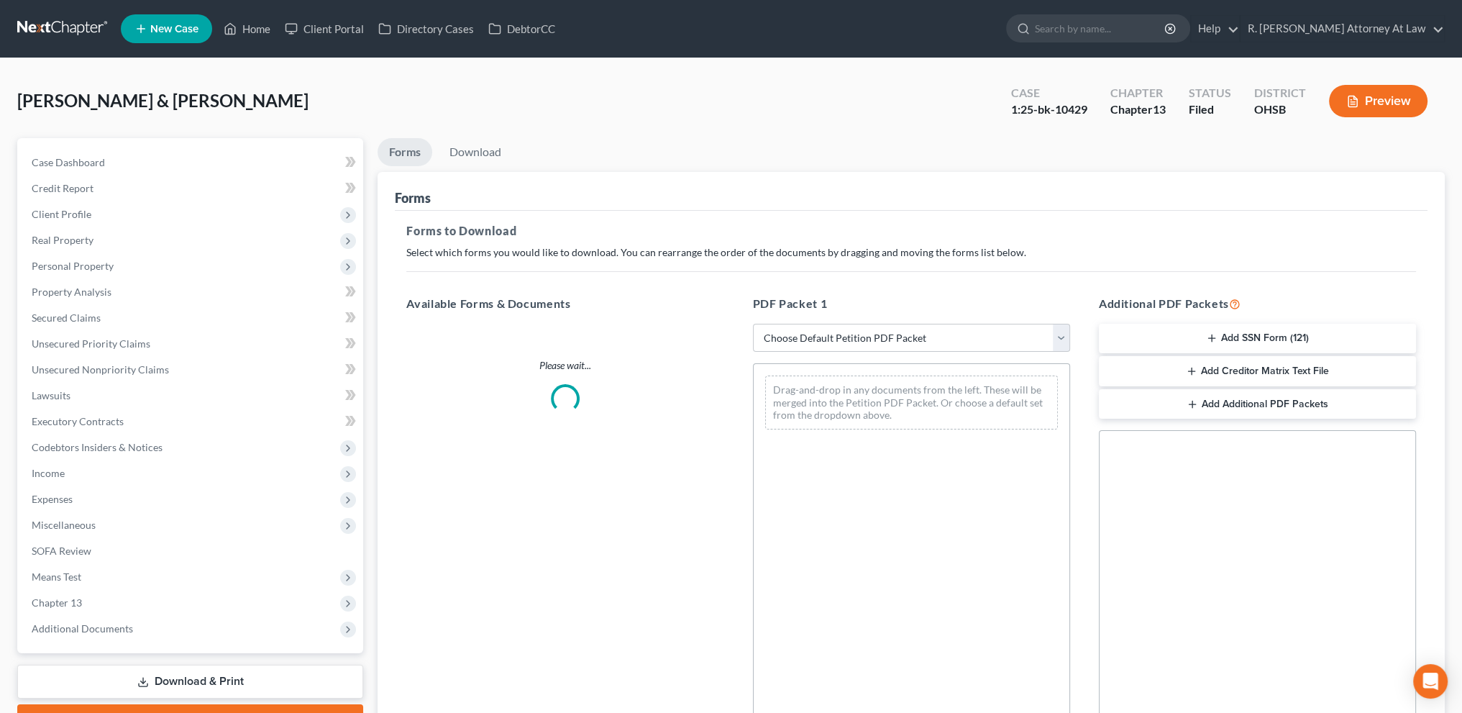
scroll to position [76, 0]
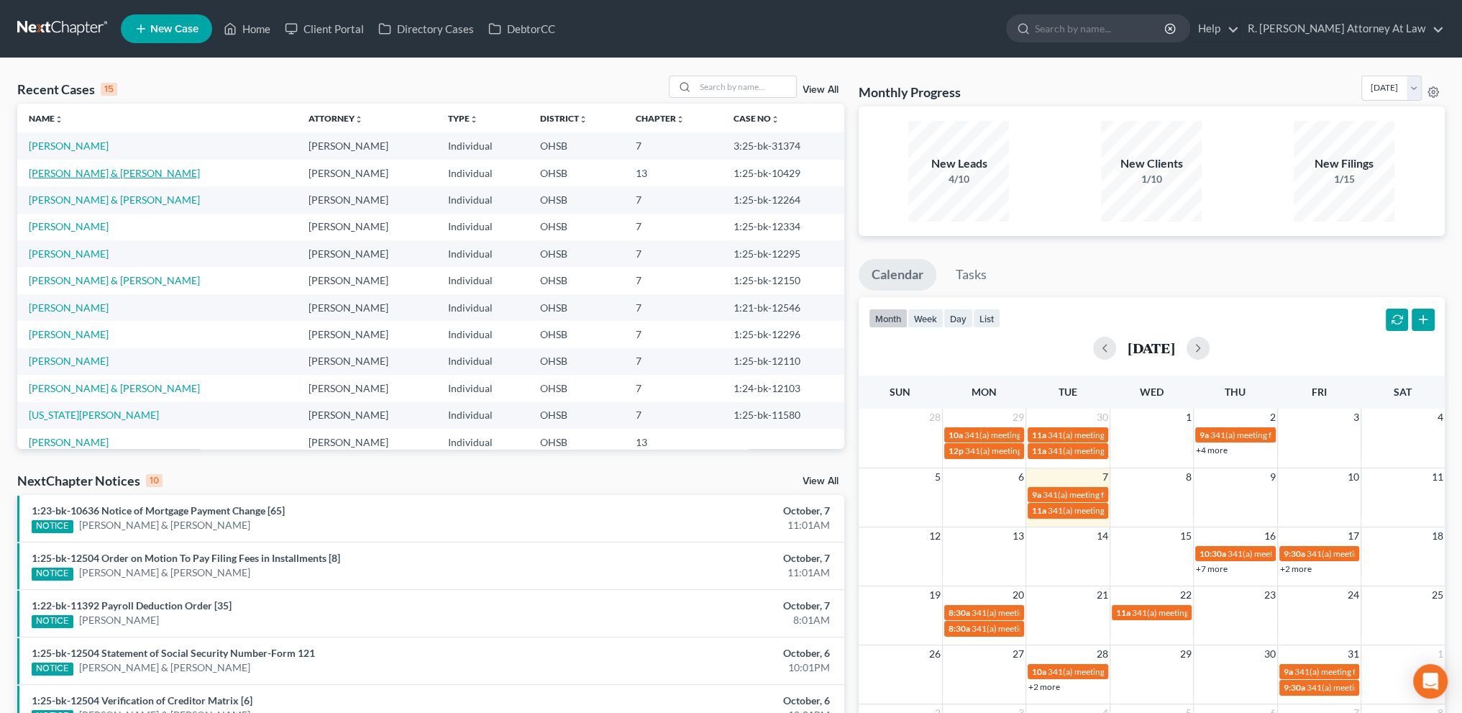
click at [80, 175] on link "[PERSON_NAME] & [PERSON_NAME]" at bounding box center [114, 173] width 171 height 12
select select "6"
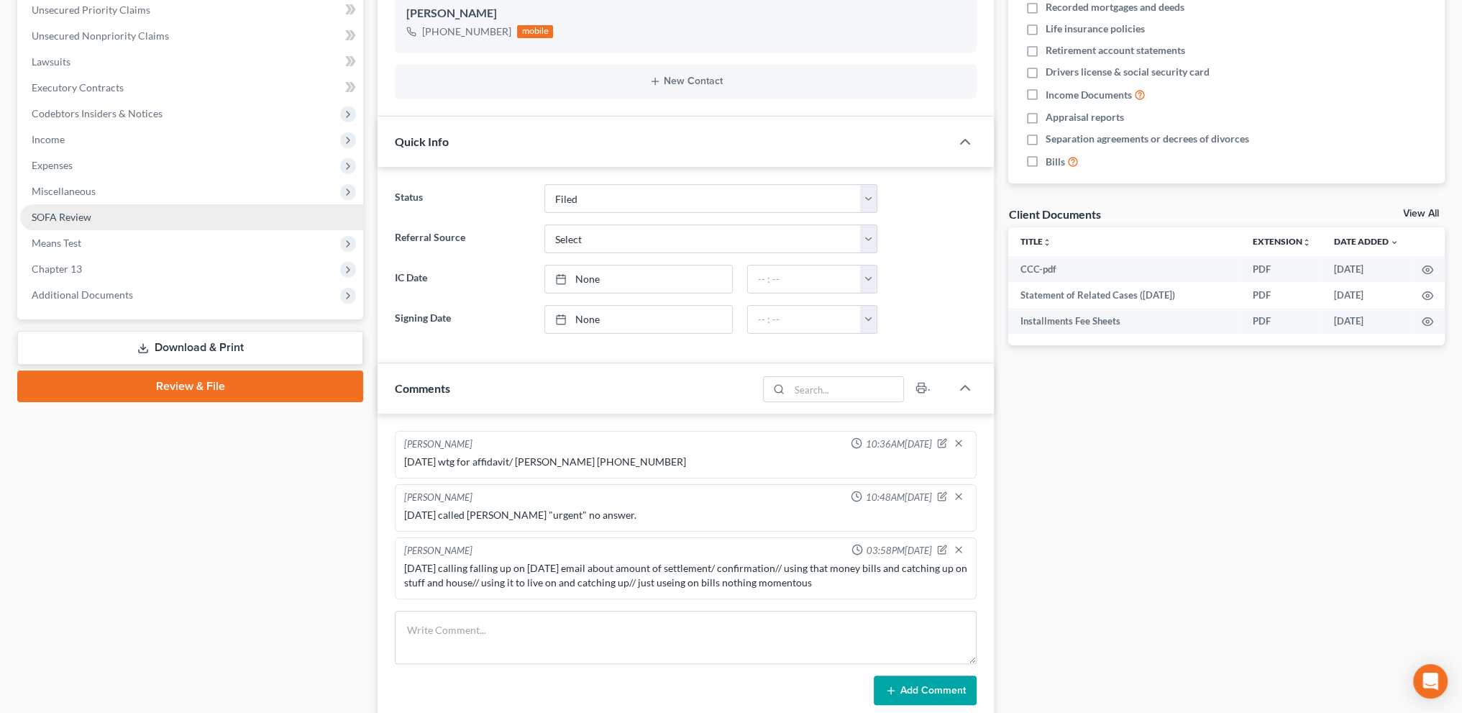
scroll to position [342, 0]
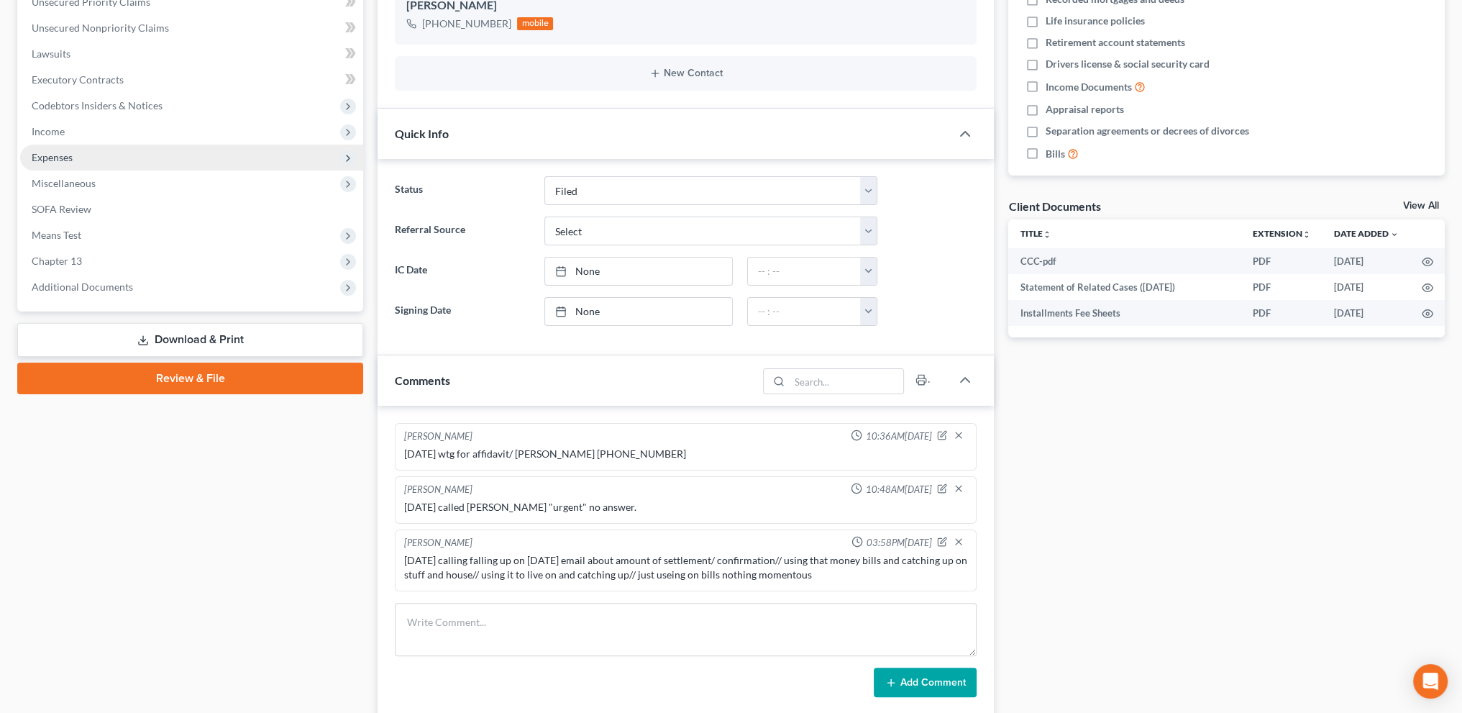
click at [58, 155] on span "Expenses" at bounding box center [52, 157] width 41 height 12
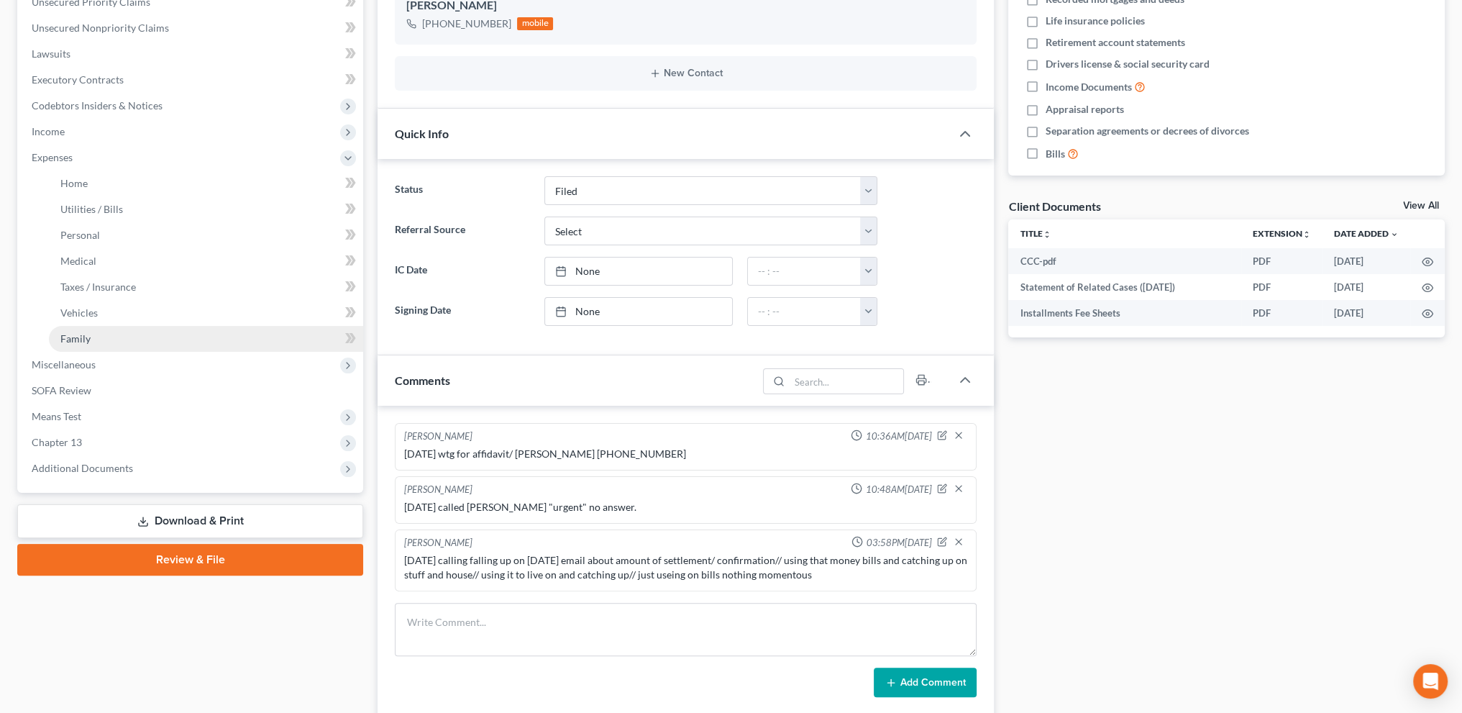
click at [78, 336] on span "Family" at bounding box center [75, 338] width 30 height 12
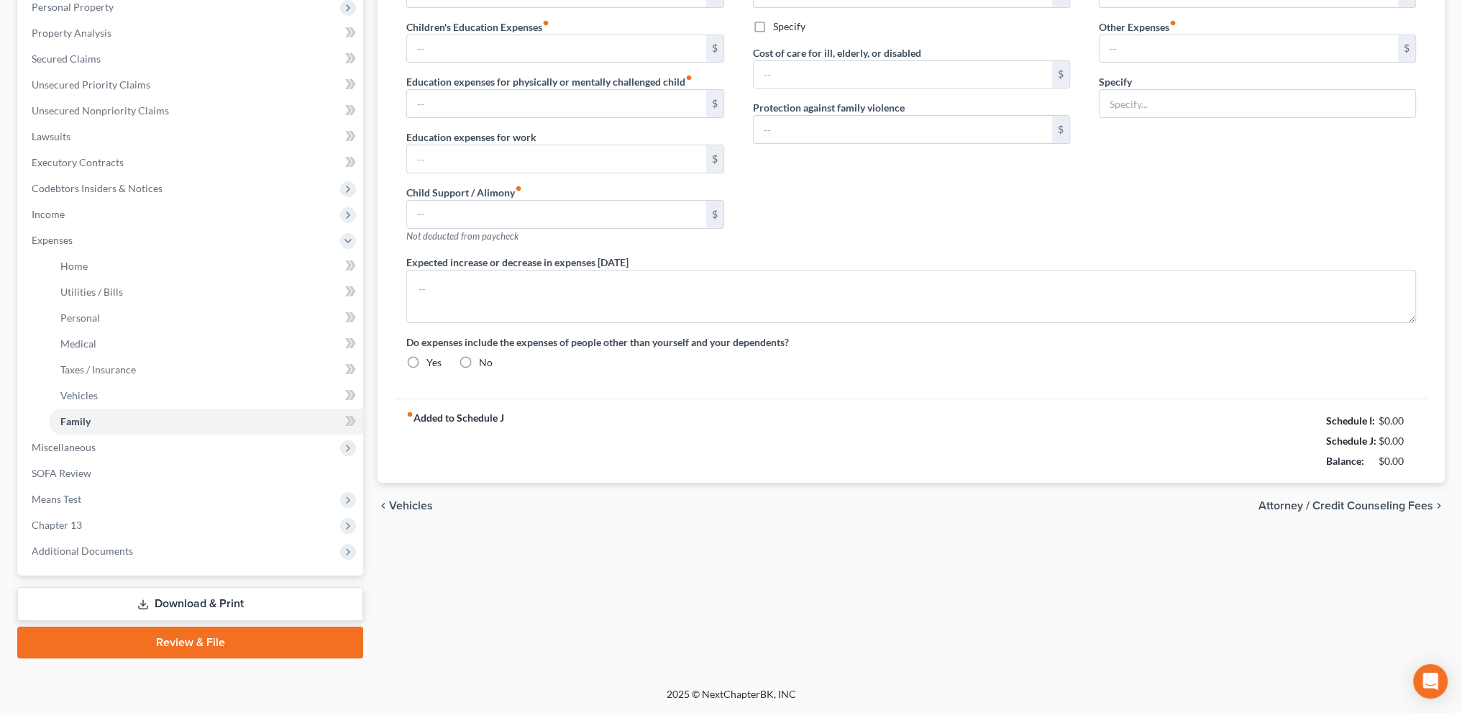
scroll to position [122, 0]
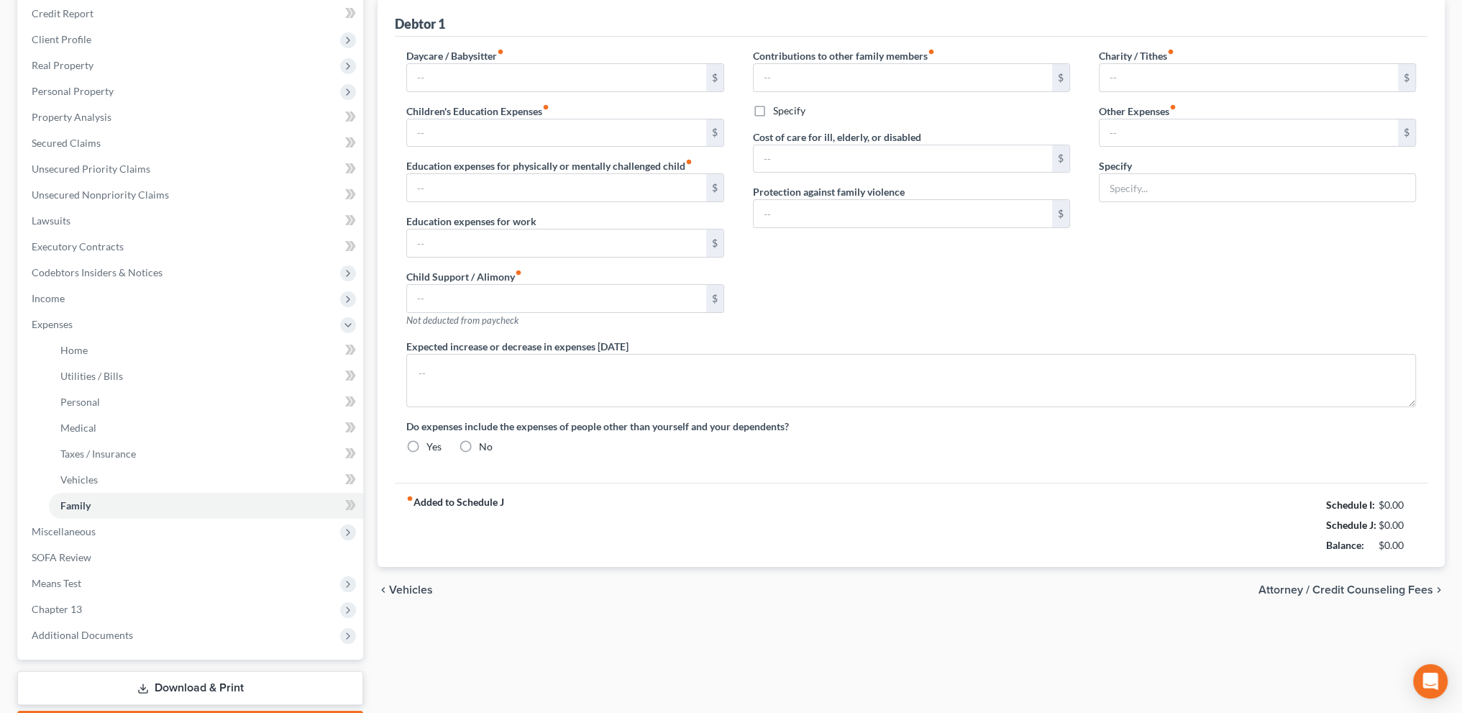
type input "0.00"
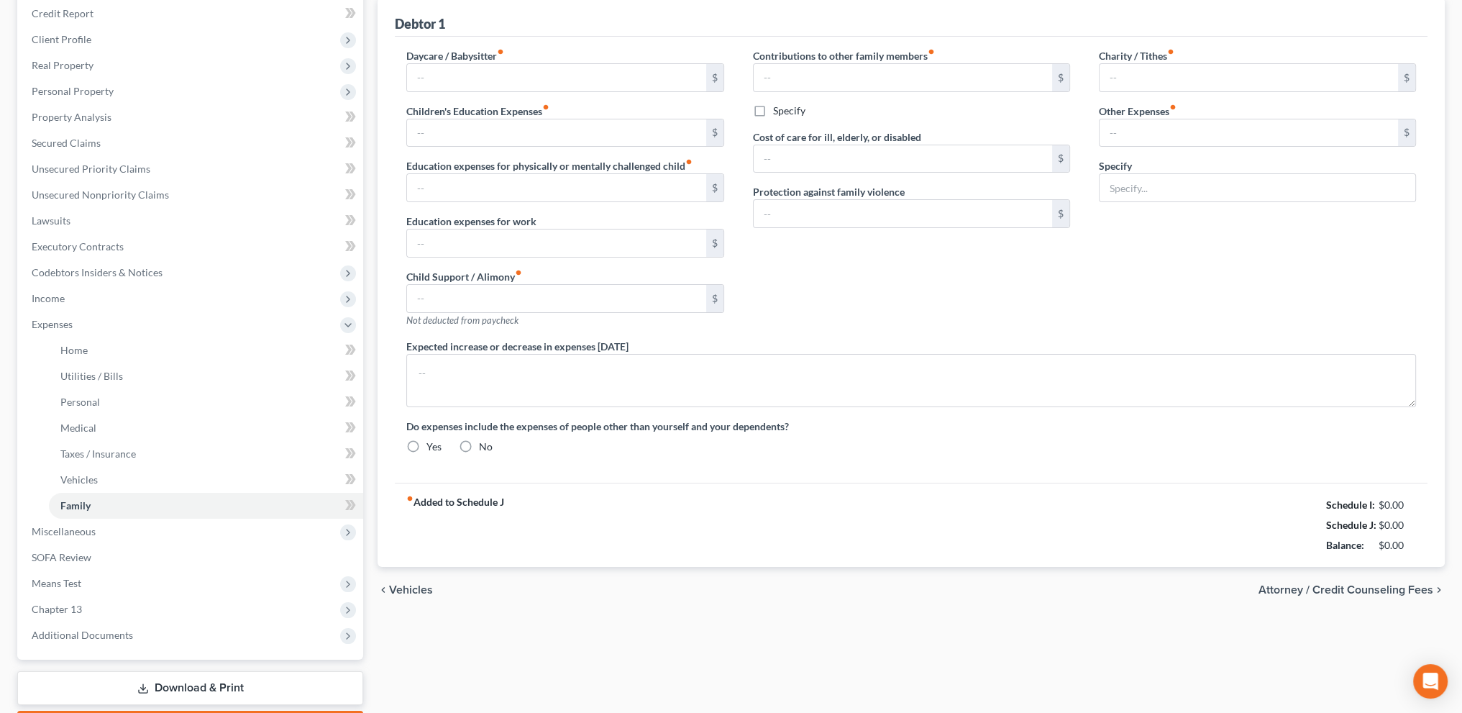
type input "0.00"
type input "100.00"
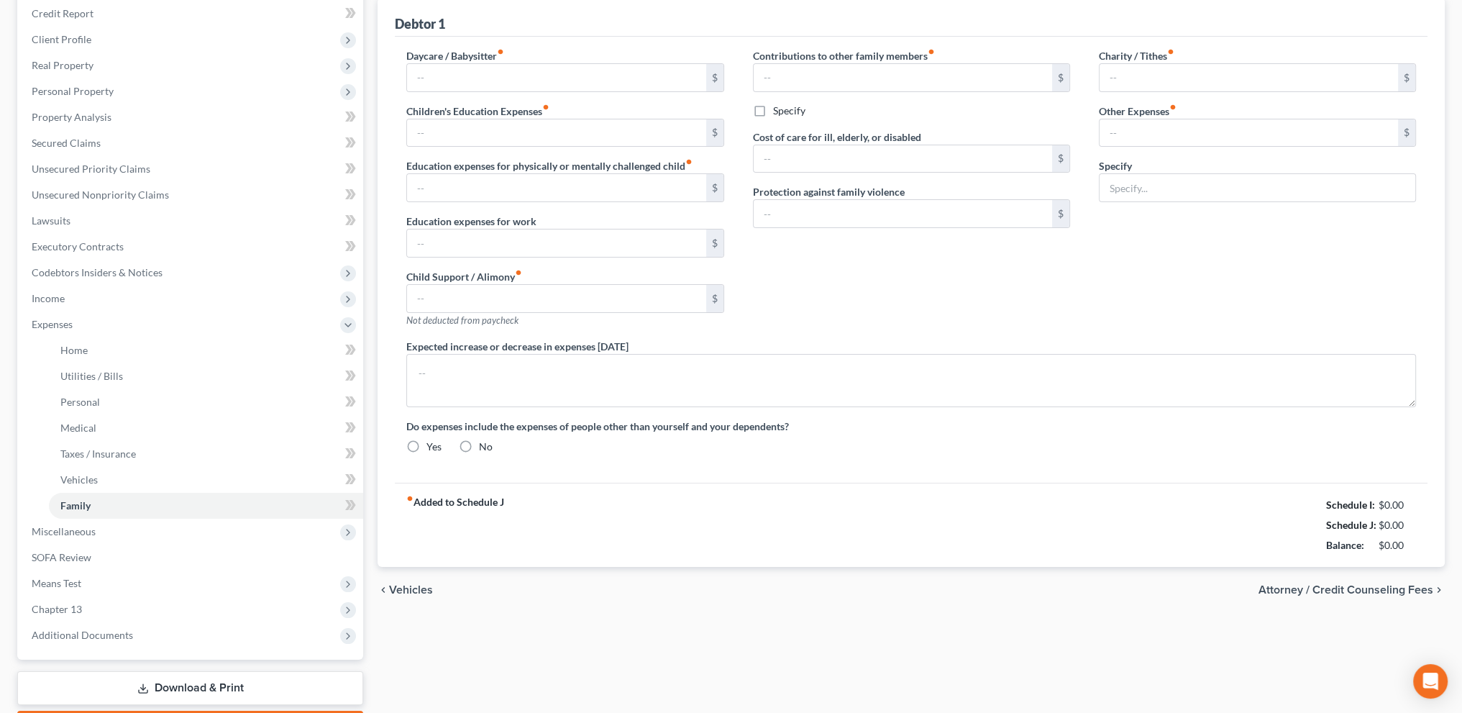
type input "Subscriptions, 100"
radio input "true"
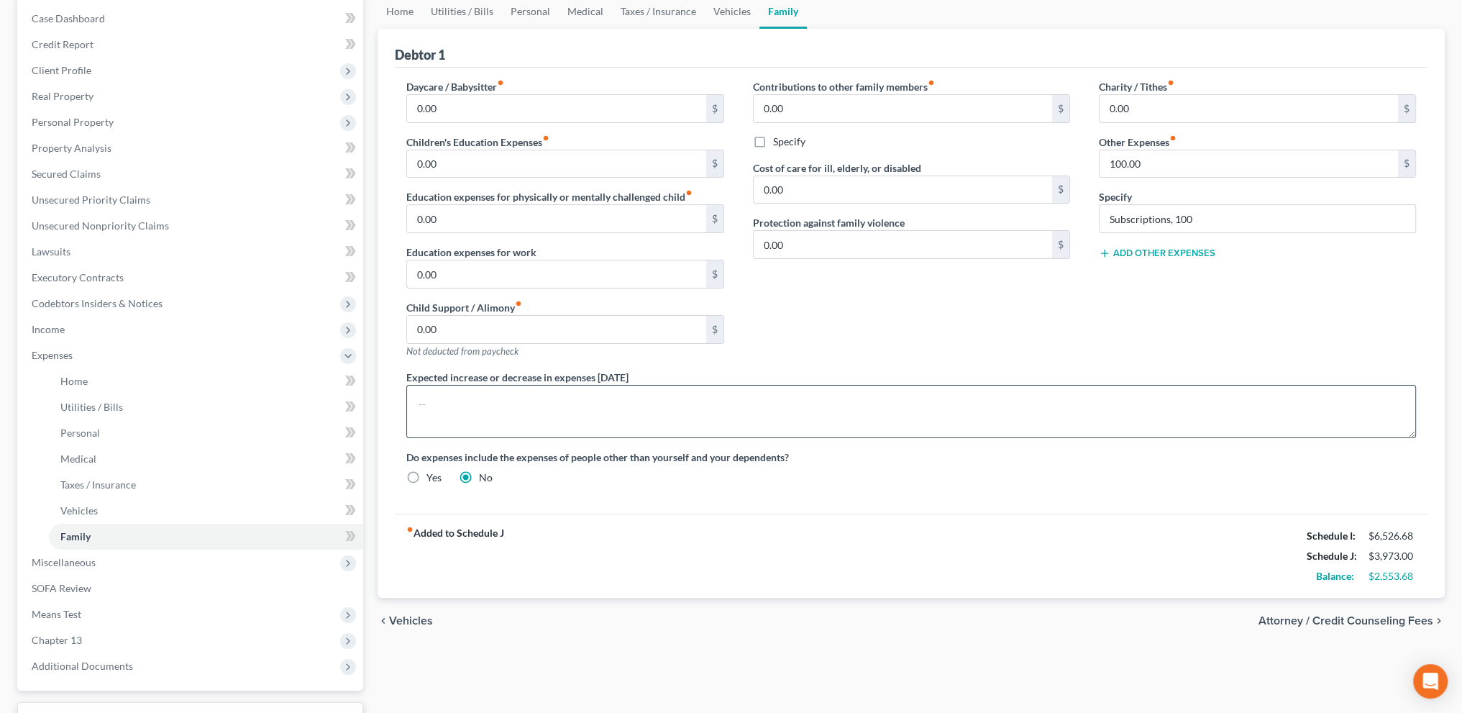
scroll to position [126, 0]
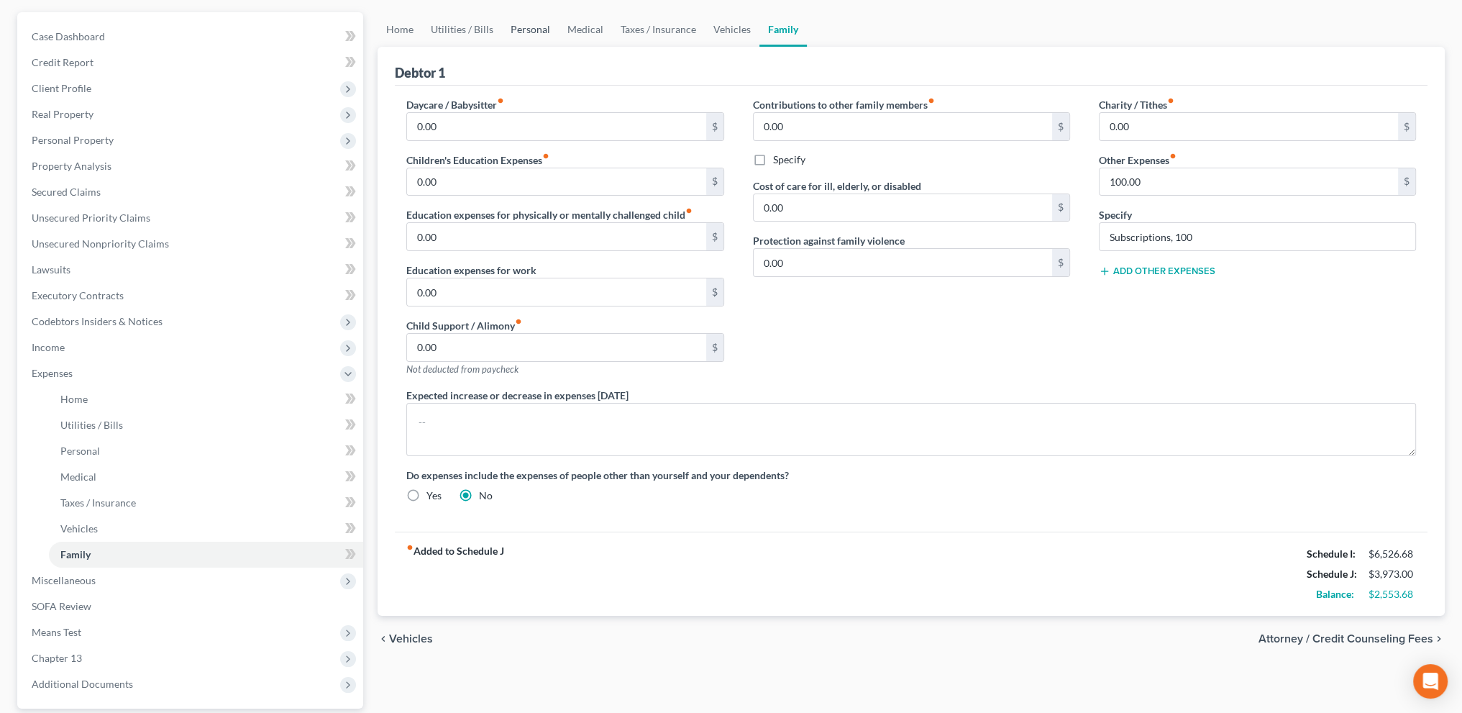
click at [518, 24] on link "Personal" at bounding box center [530, 29] width 57 height 35
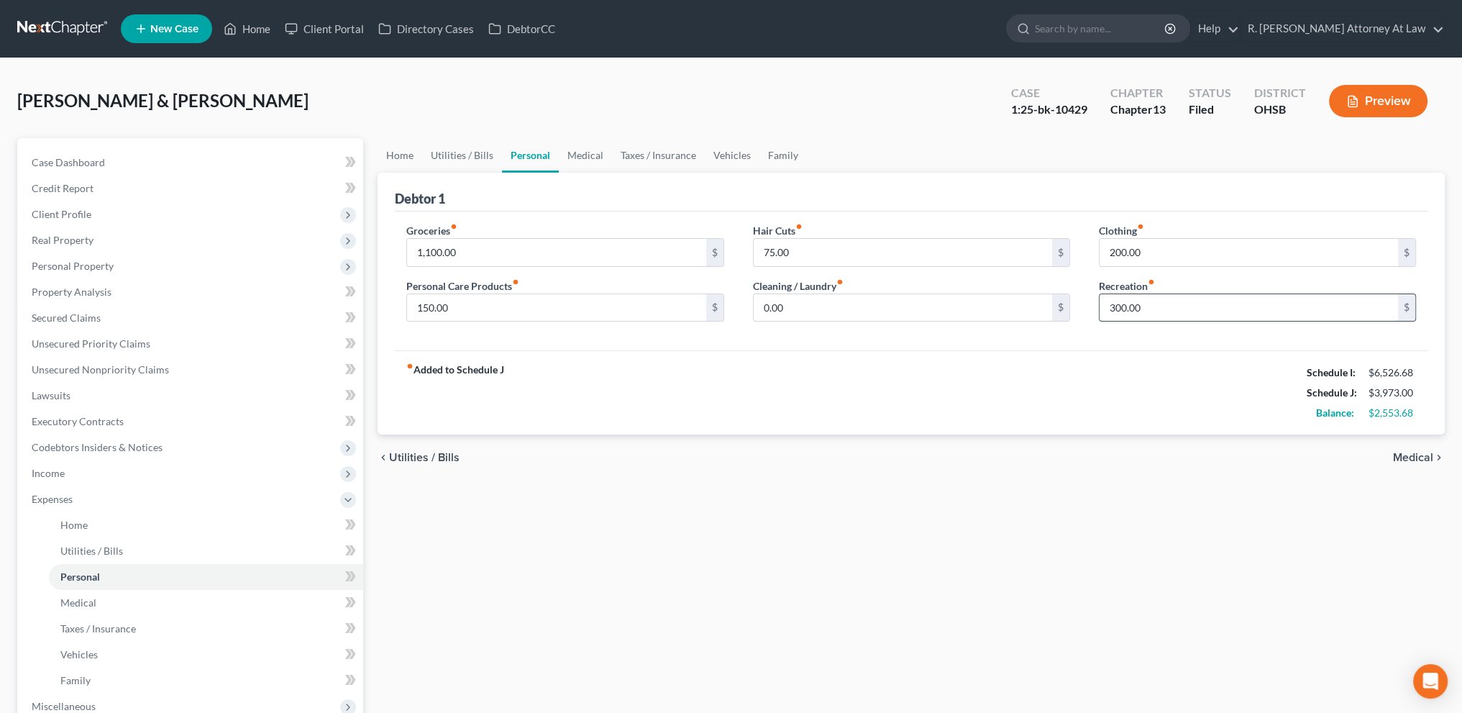
click at [1147, 313] on input "300.00" at bounding box center [1249, 307] width 299 height 27
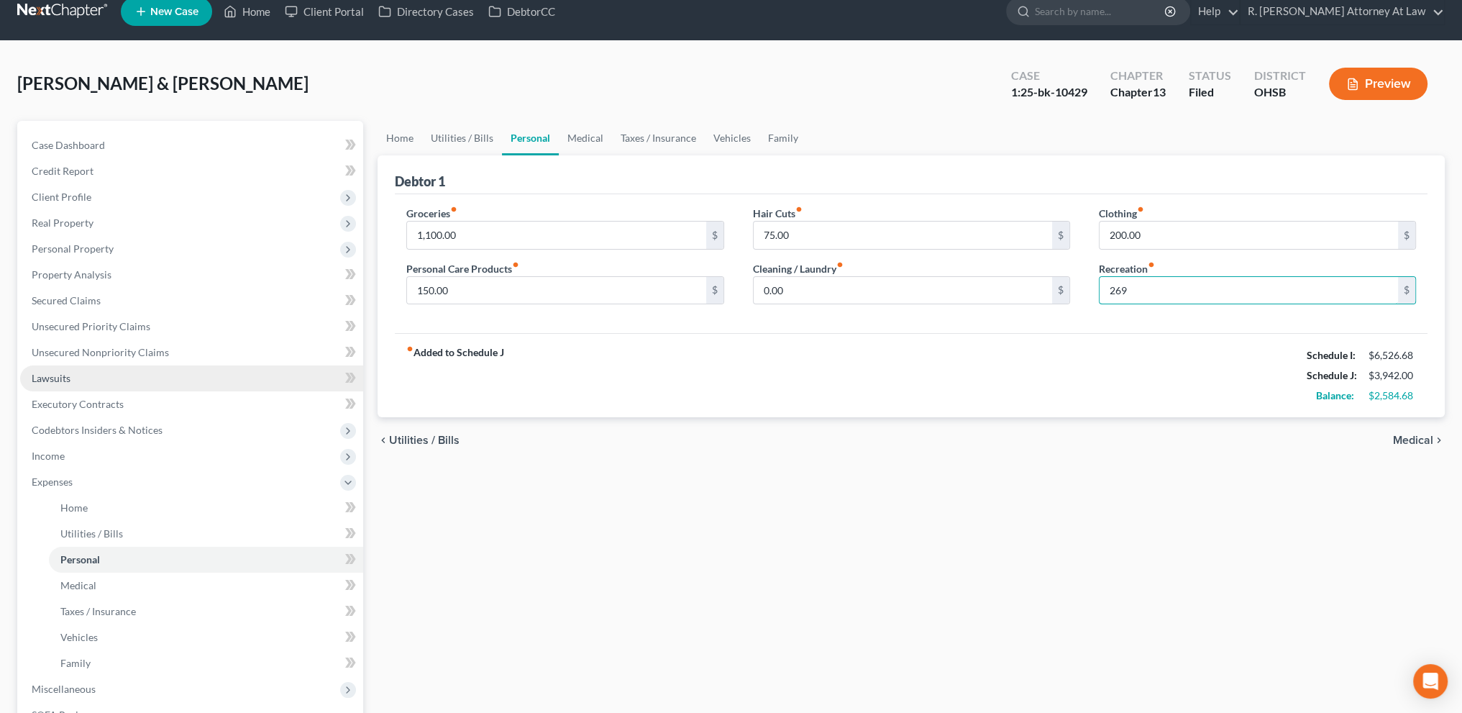
scroll to position [258, 0]
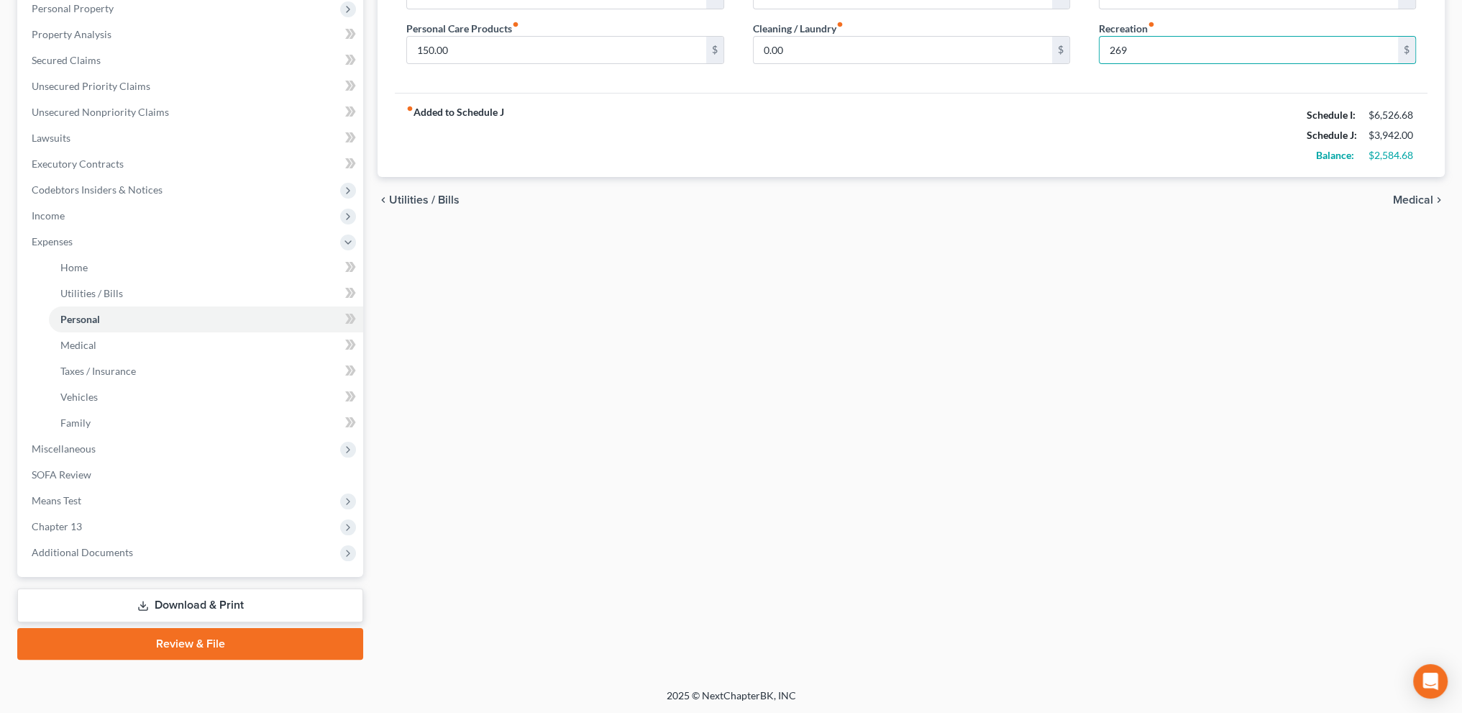
click at [208, 603] on link "Download & Print" at bounding box center [190, 605] width 346 height 34
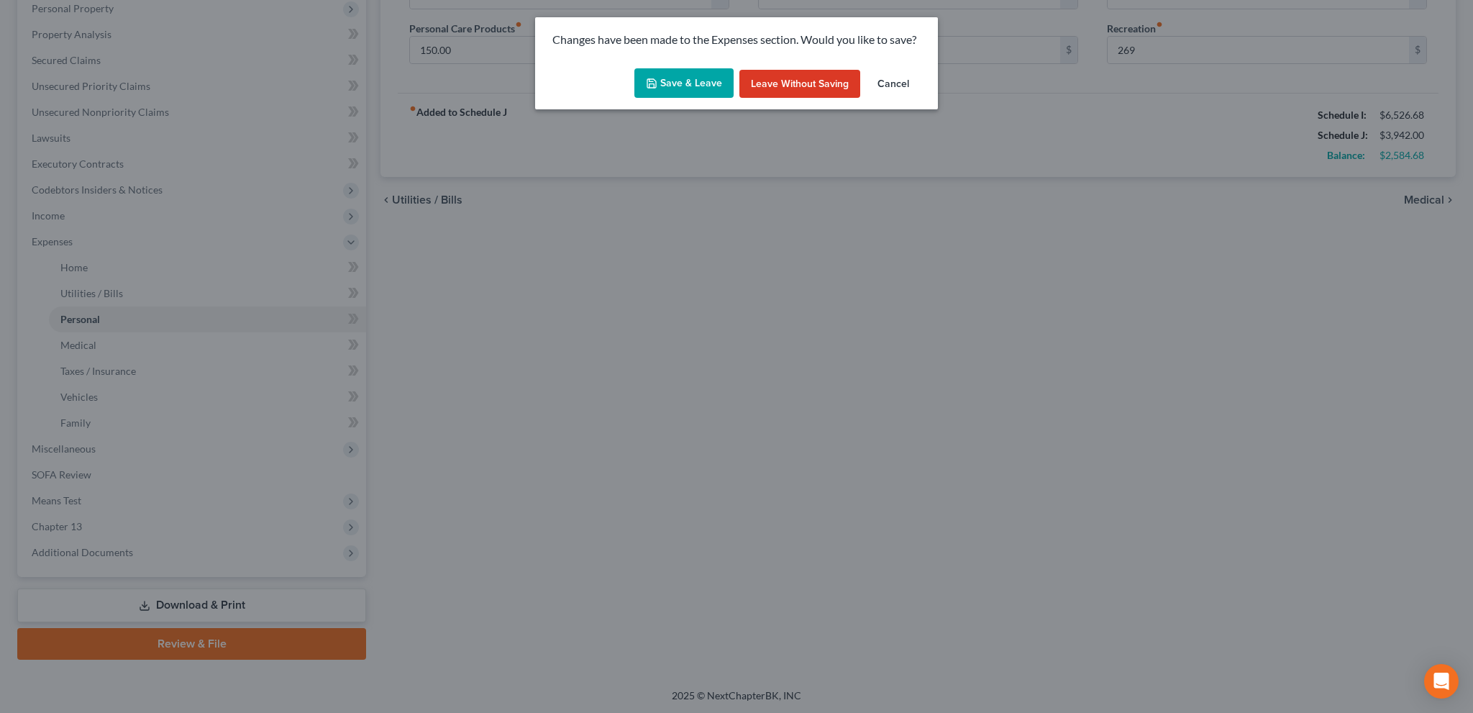
click at [687, 76] on button "Save & Leave" at bounding box center [683, 83] width 99 height 30
type input "269.00"
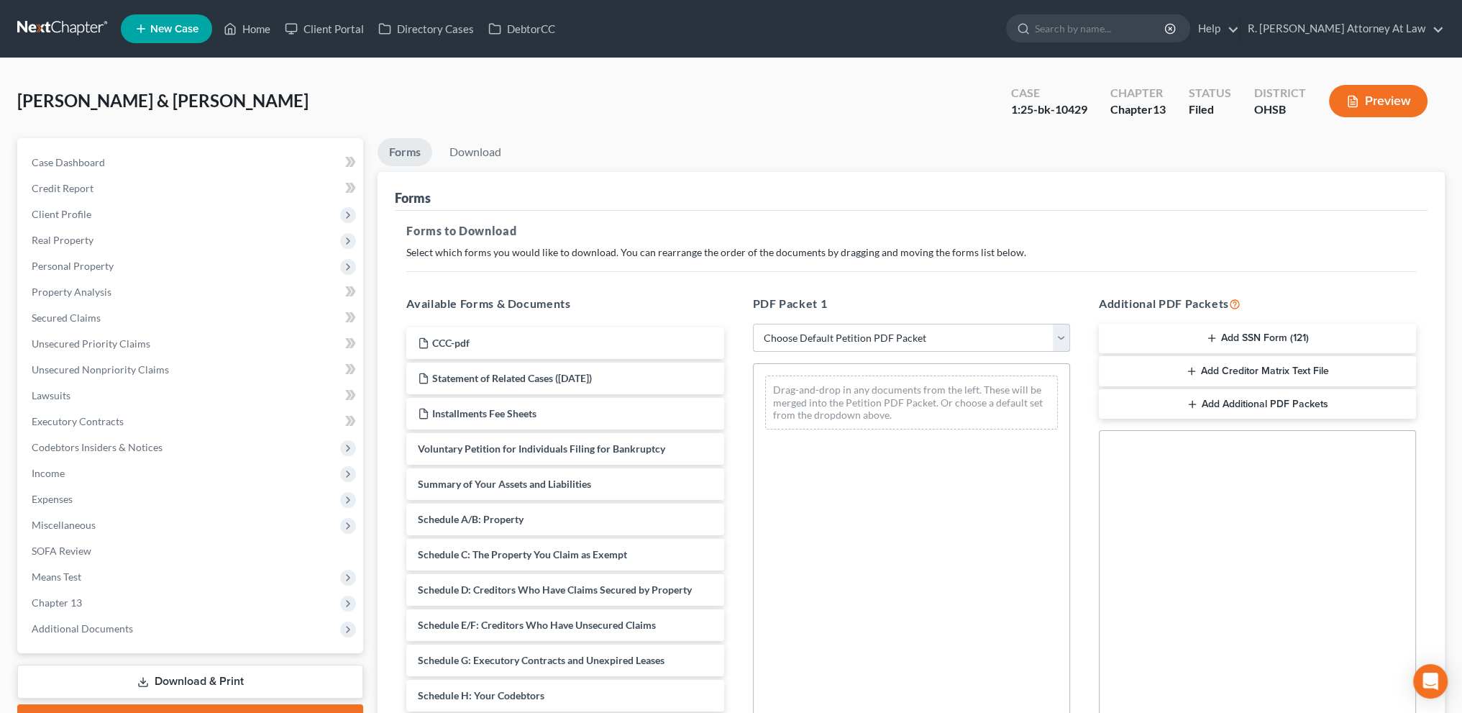
click at [846, 332] on select "Choose Default Petition PDF Packet Complete Bankruptcy Petition (all forms and …" at bounding box center [911, 338] width 317 height 29
select select "2"
click at [753, 324] on select "Choose Default Petition PDF Packet Complete Bankruptcy Petition (all forms and …" at bounding box center [911, 338] width 317 height 29
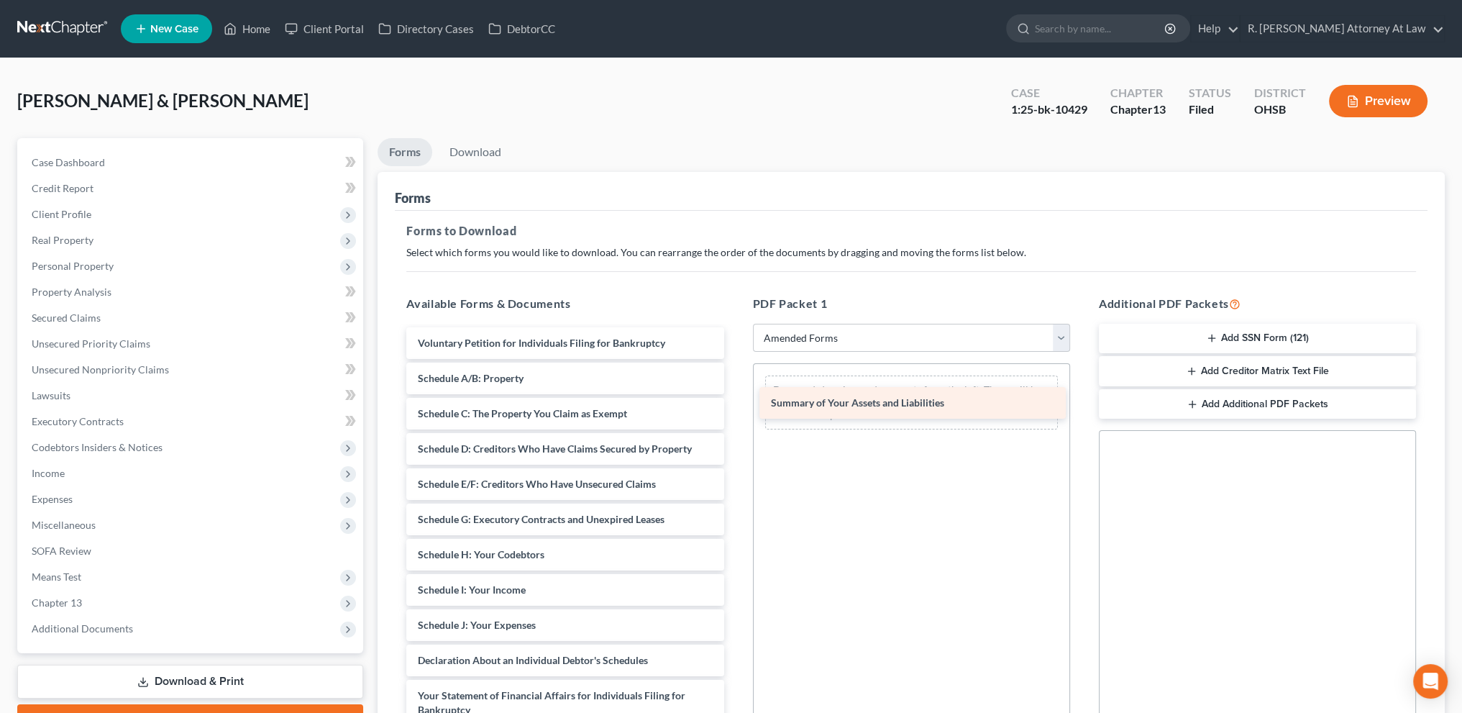
drag, startPoint x: 570, startPoint y: 376, endPoint x: 924, endPoint y: 401, distance: 354.1
click at [735, 401] on div "Summary of Your Assets and Liabilities Voluntary Petition for Individuals Filin…" at bounding box center [565, 621] width 340 height 589
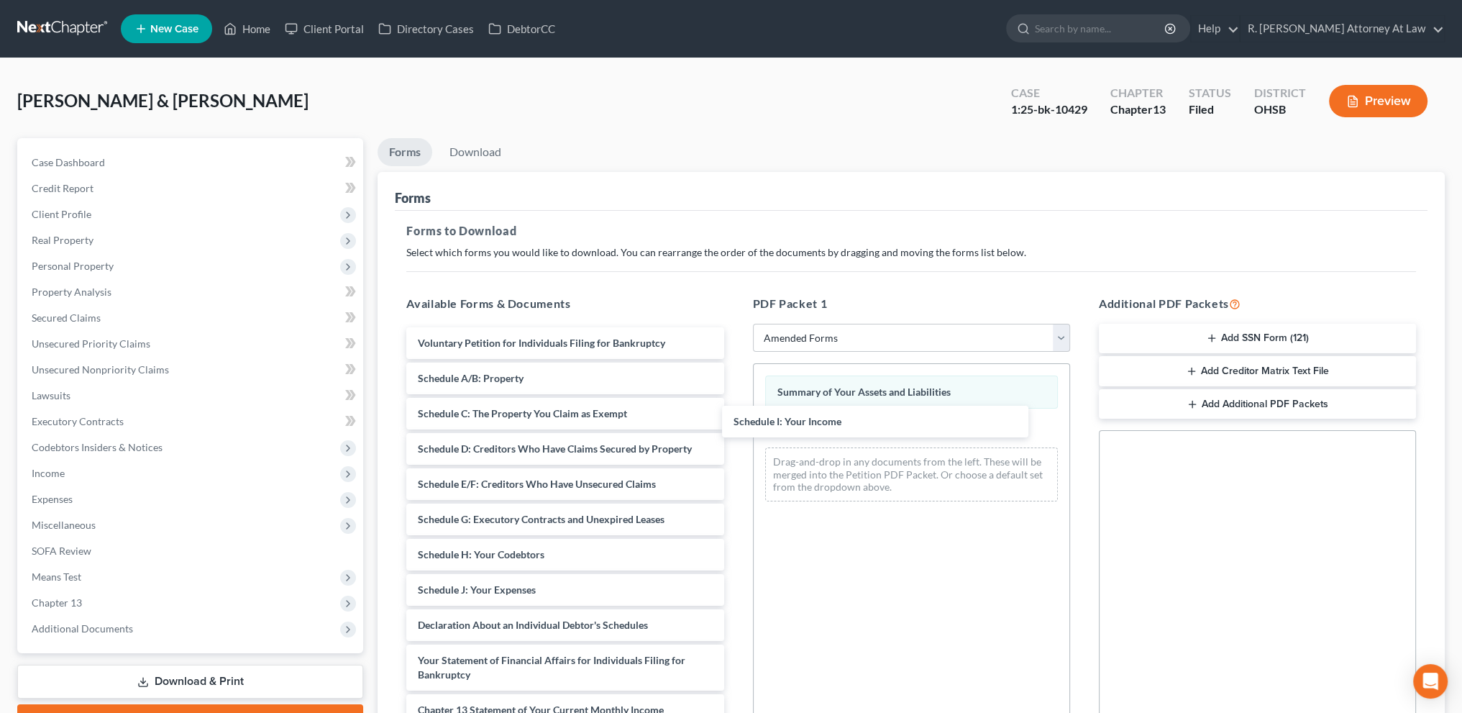
drag, startPoint x: 580, startPoint y: 590, endPoint x: 875, endPoint y: 456, distance: 323.8
click at [735, 423] on div "Schedule I: Your Income Voluntary Petition for Individuals Filing for Bankruptc…" at bounding box center [565, 604] width 340 height 554
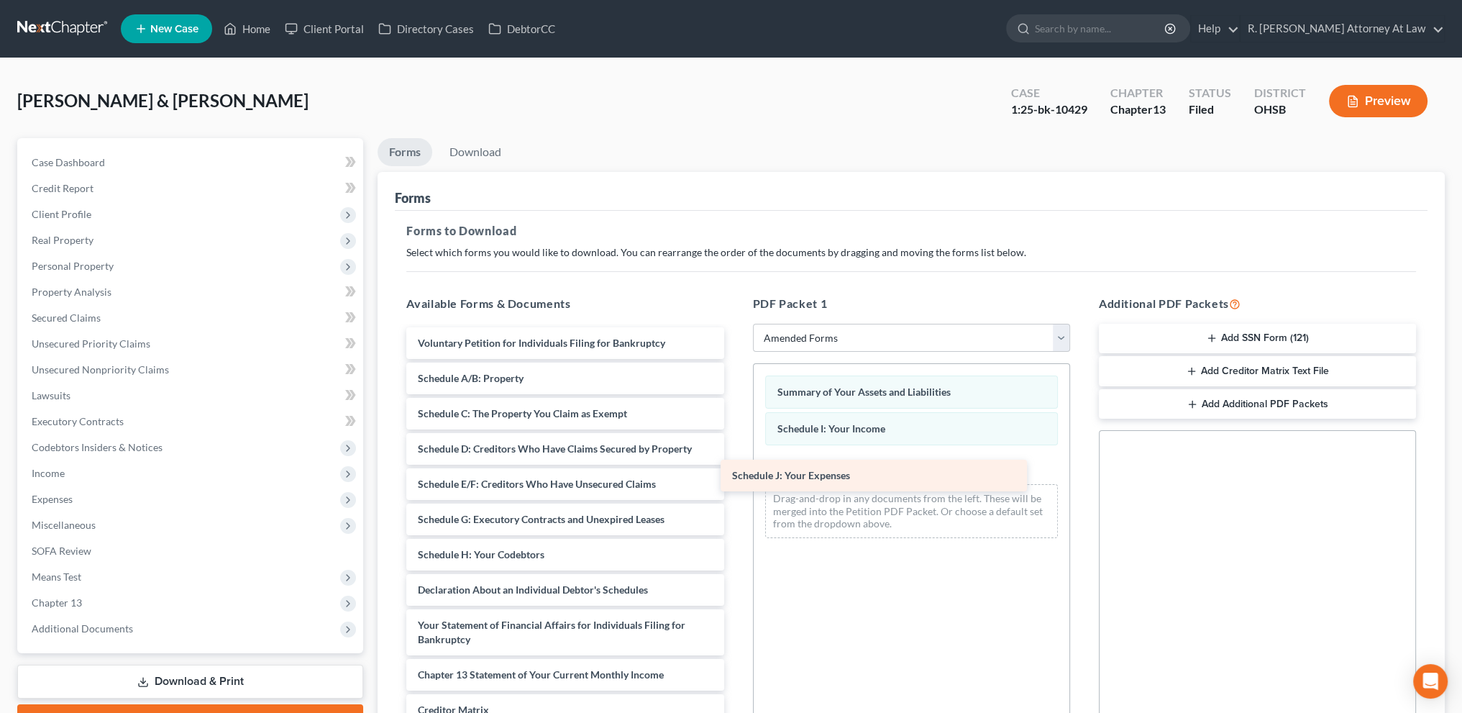
drag, startPoint x: 581, startPoint y: 591, endPoint x: 898, endPoint y: 474, distance: 337.5
click at [735, 474] on div "Schedule J: Your Expenses Voluntary Petition for Individuals Filing for Bankrup…" at bounding box center [565, 586] width 340 height 519
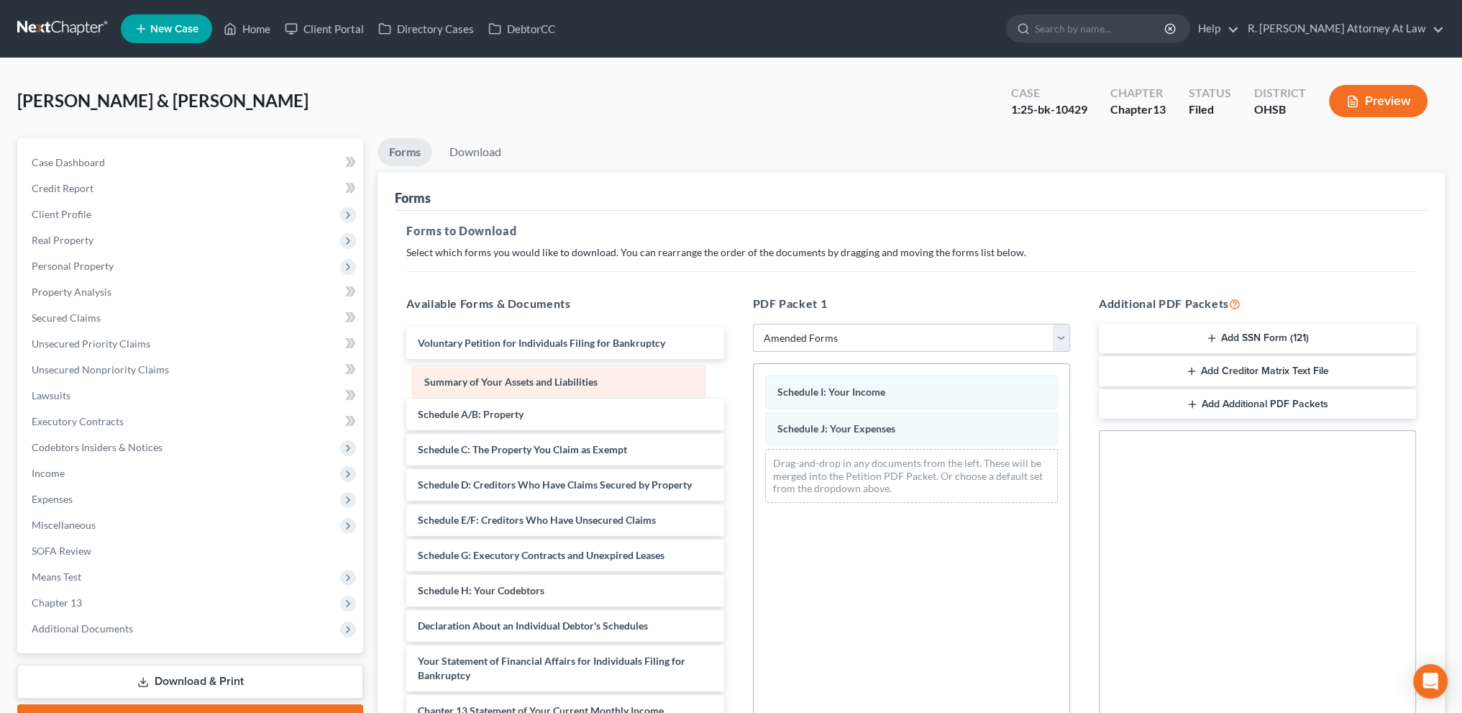
drag, startPoint x: 832, startPoint y: 388, endPoint x: 479, endPoint y: 378, distance: 352.6
click at [754, 378] on div "Summary of Your Assets and Liabilities Summary of Your Assets and Liabilities S…" at bounding box center [912, 439] width 316 height 150
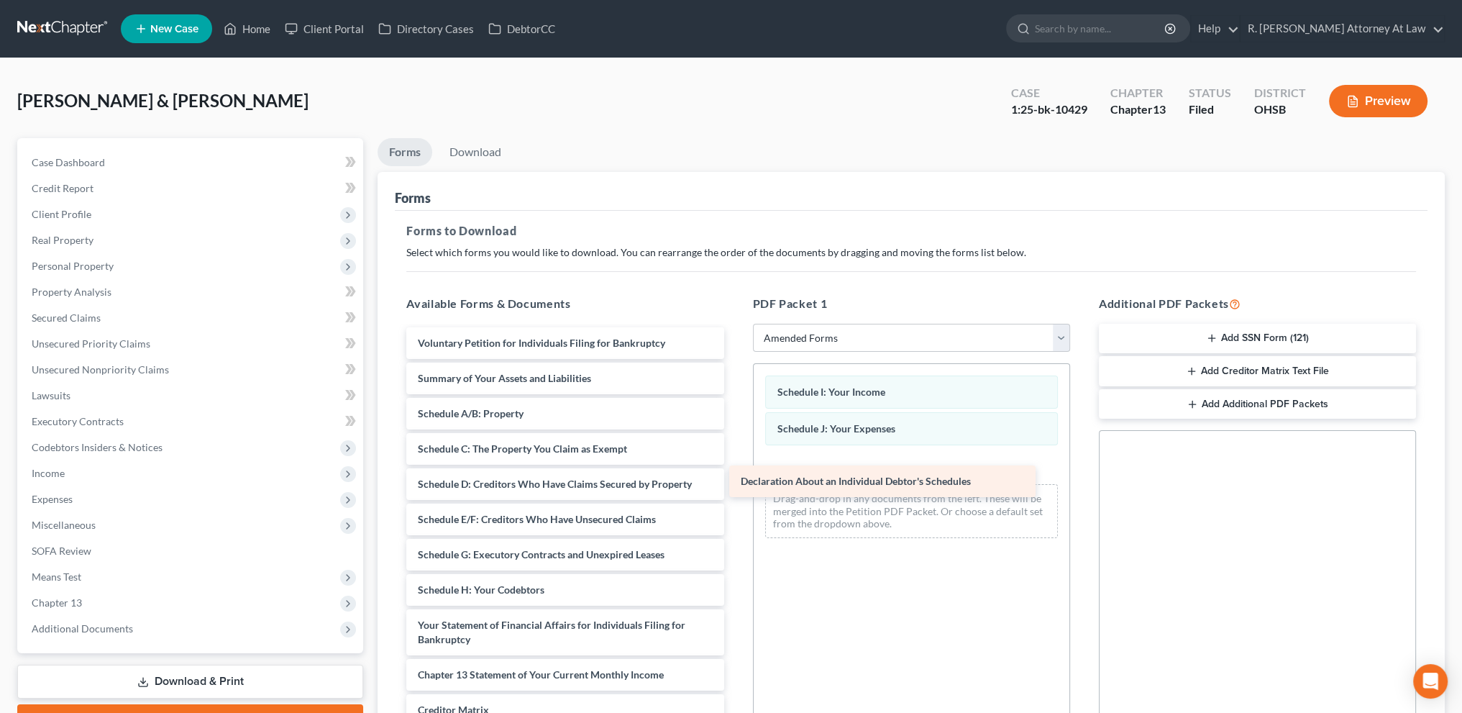
drag, startPoint x: 500, startPoint y: 629, endPoint x: 845, endPoint y: 470, distance: 380.4
click at [735, 472] on div "Declaration About an Individual Debtor's Schedules Voluntary Petition for Indiv…" at bounding box center [565, 586] width 340 height 519
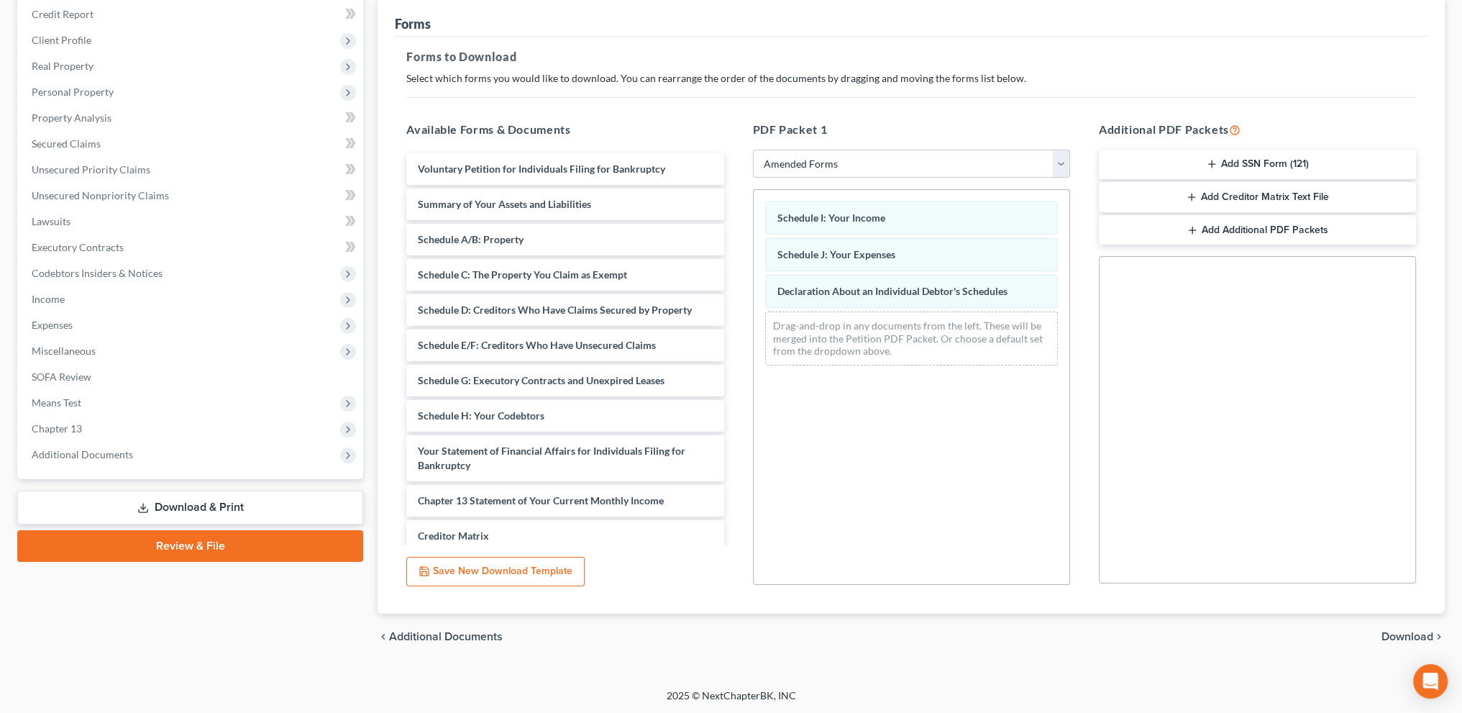
click at [1399, 638] on span "Download" at bounding box center [1408, 637] width 52 height 12
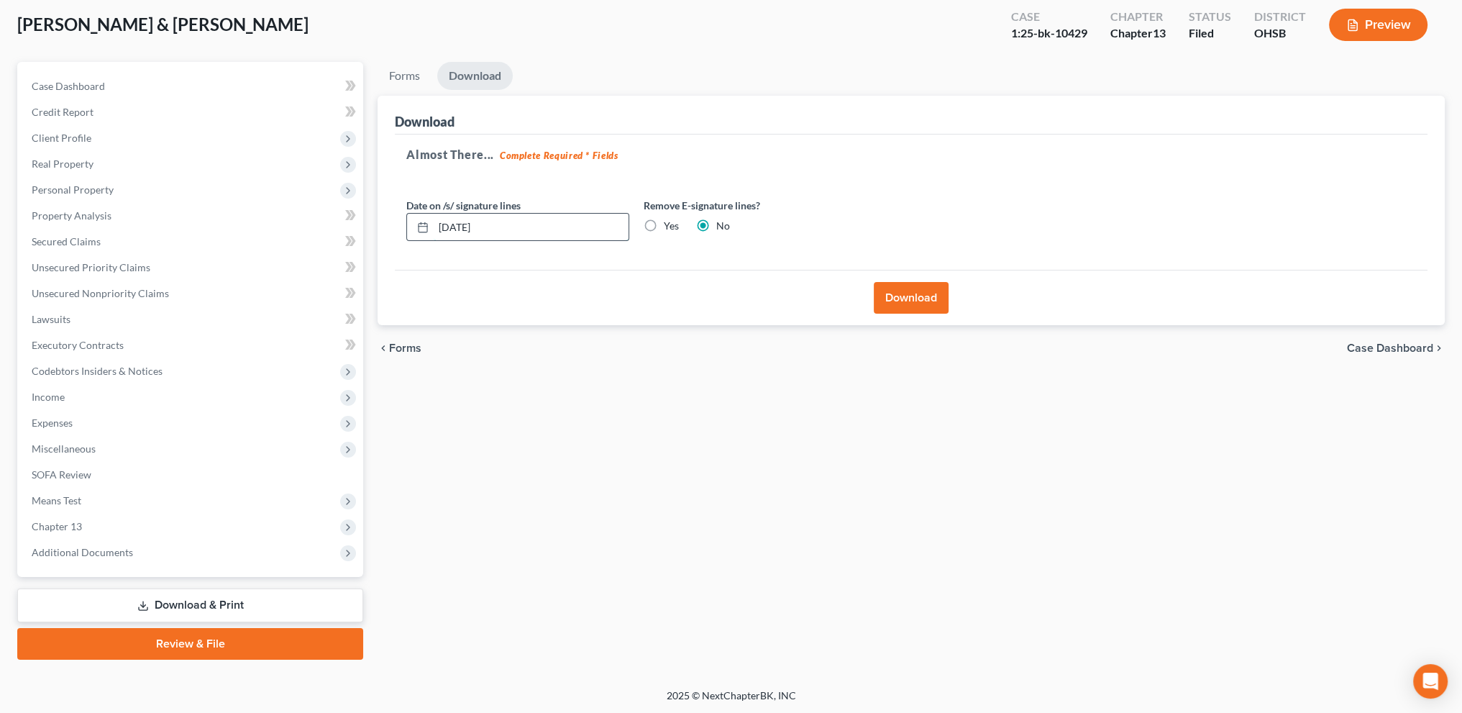
click at [458, 226] on input "[DATE]" at bounding box center [531, 227] width 195 height 27
type input "[DATE]"
click at [885, 290] on button "Download" at bounding box center [911, 298] width 75 height 32
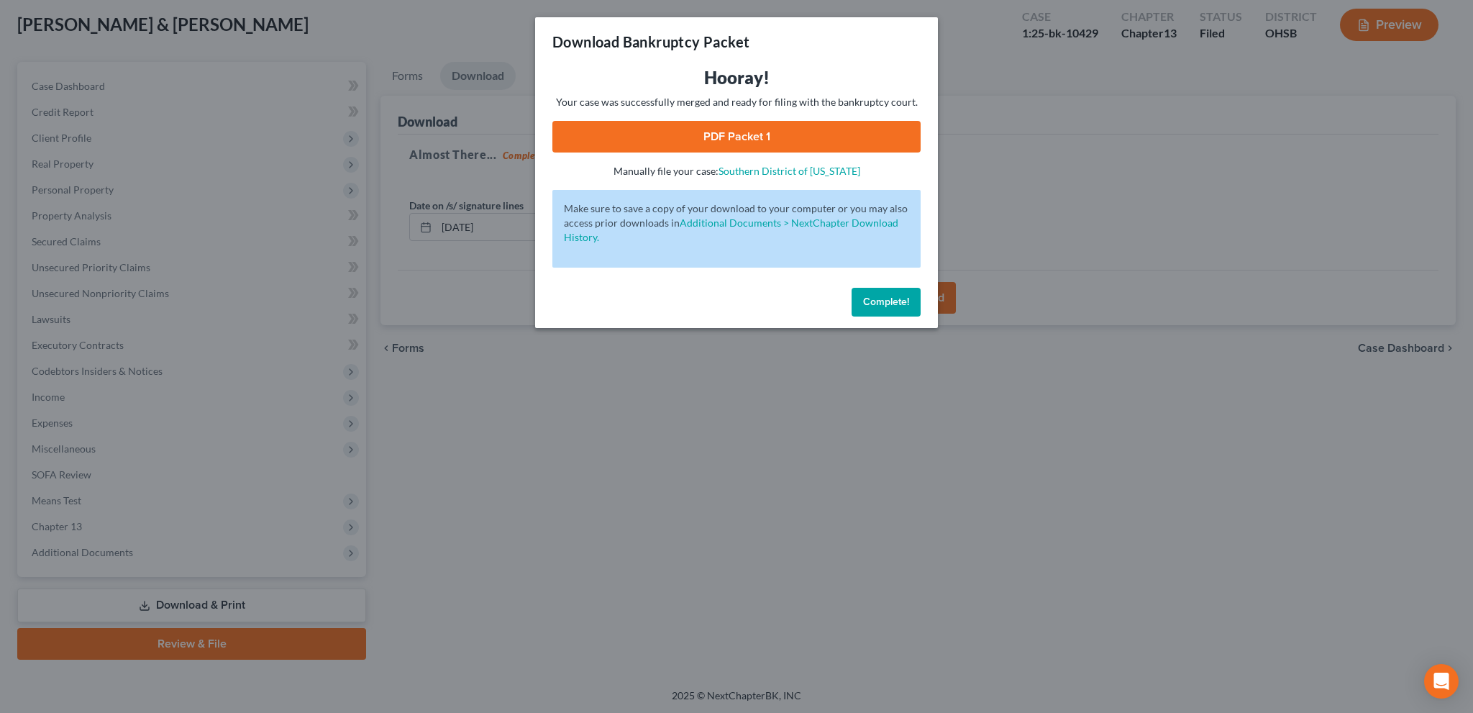
click at [727, 139] on link "PDF Packet 1" at bounding box center [736, 137] width 368 height 32
click at [747, 141] on link "PDF Packet 1" at bounding box center [736, 137] width 368 height 32
click at [883, 308] on button "Complete!" at bounding box center [886, 302] width 69 height 29
